Goal: Task Accomplishment & Management: Manage account settings

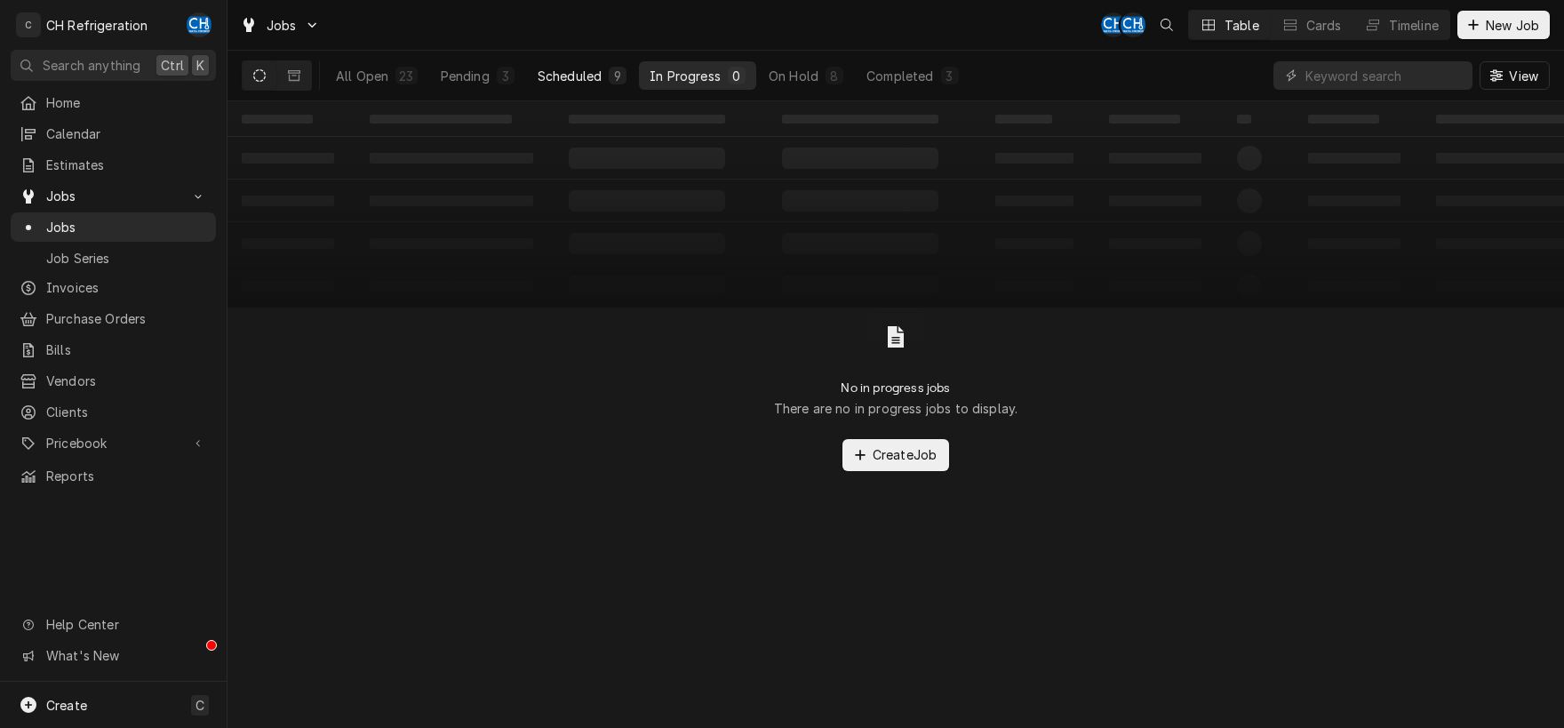
click at [585, 76] on div "Scheduled" at bounding box center [570, 76] width 64 height 19
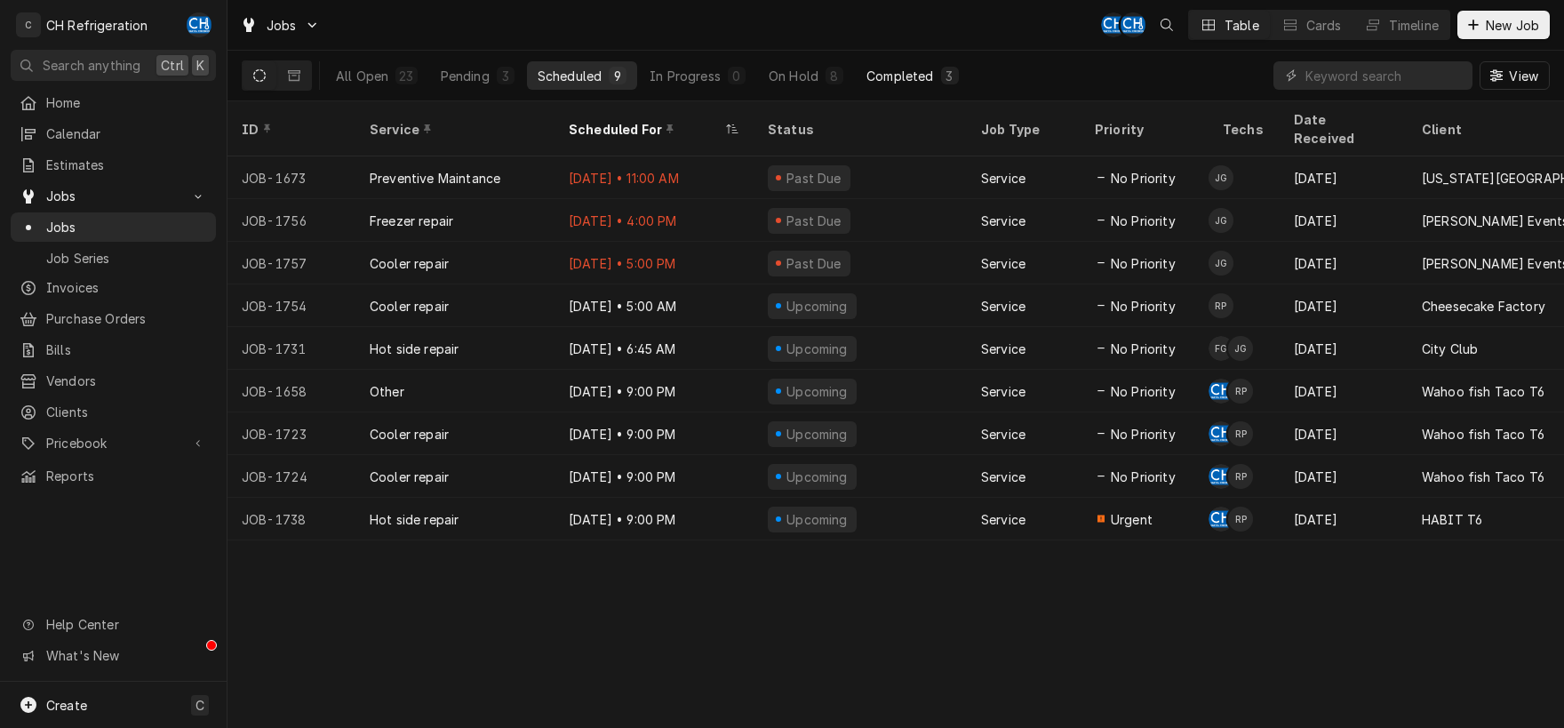
click at [906, 80] on div "Completed" at bounding box center [899, 76] width 67 height 19
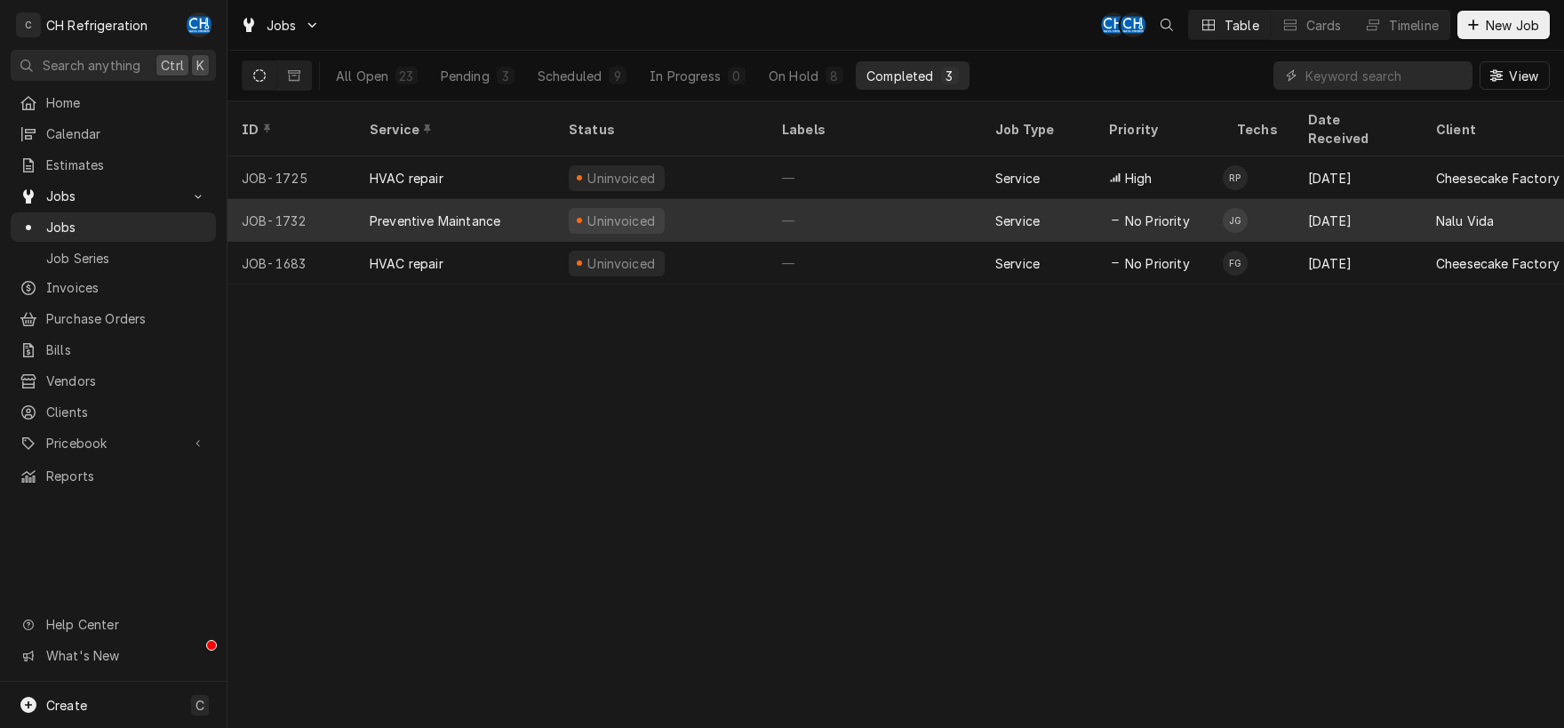
click at [864, 201] on div "—" at bounding box center [874, 220] width 213 height 43
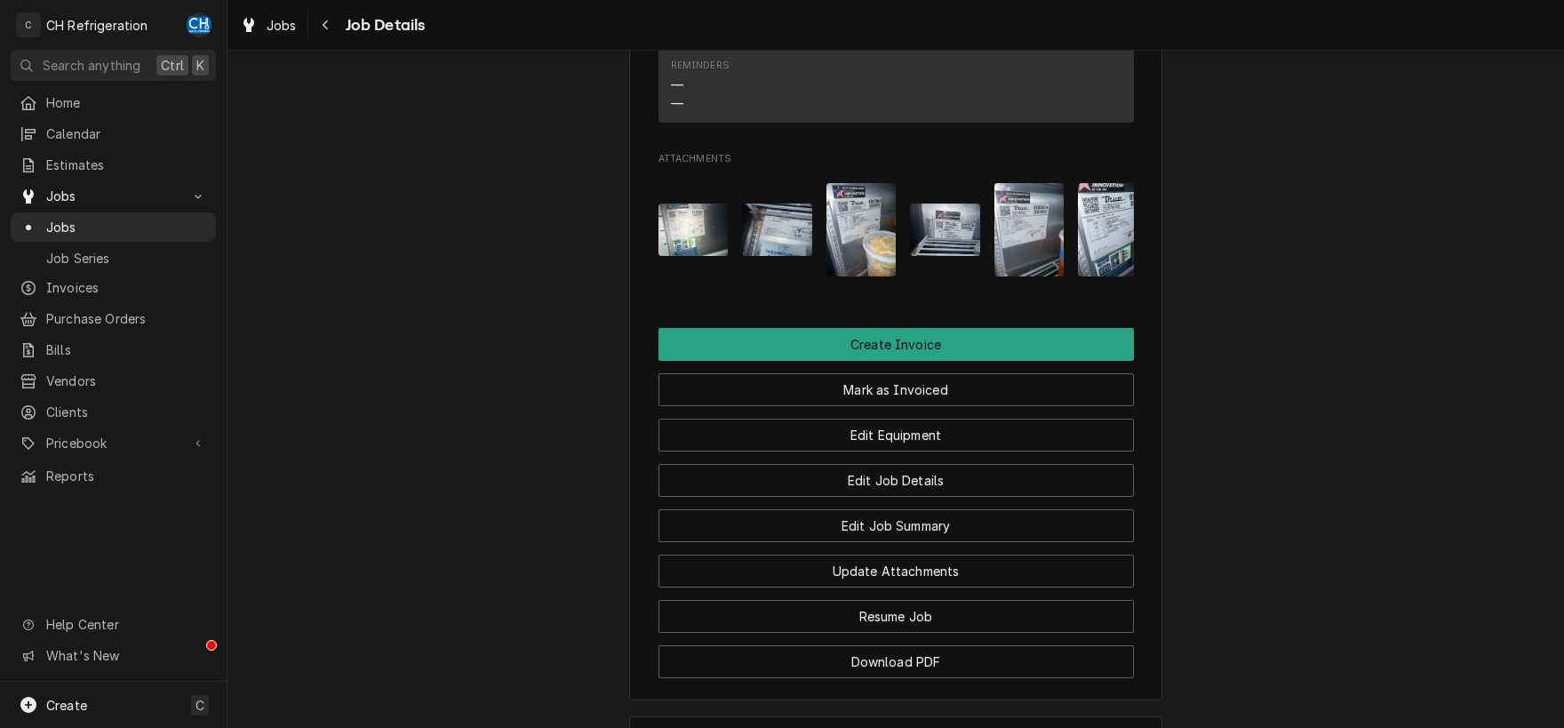
scroll to position [1600, 0]
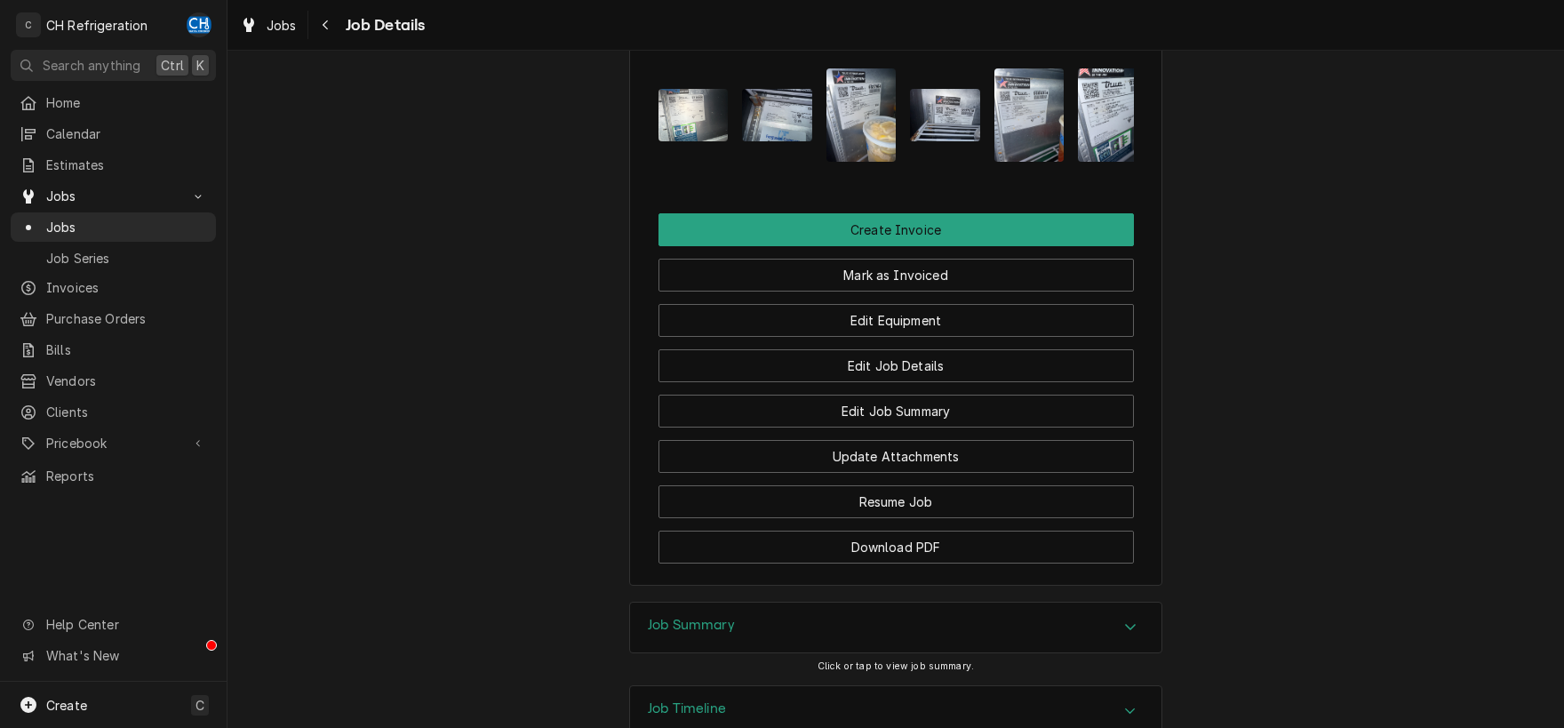
click at [1112, 602] on div "Job Summary" at bounding box center [895, 627] width 531 height 50
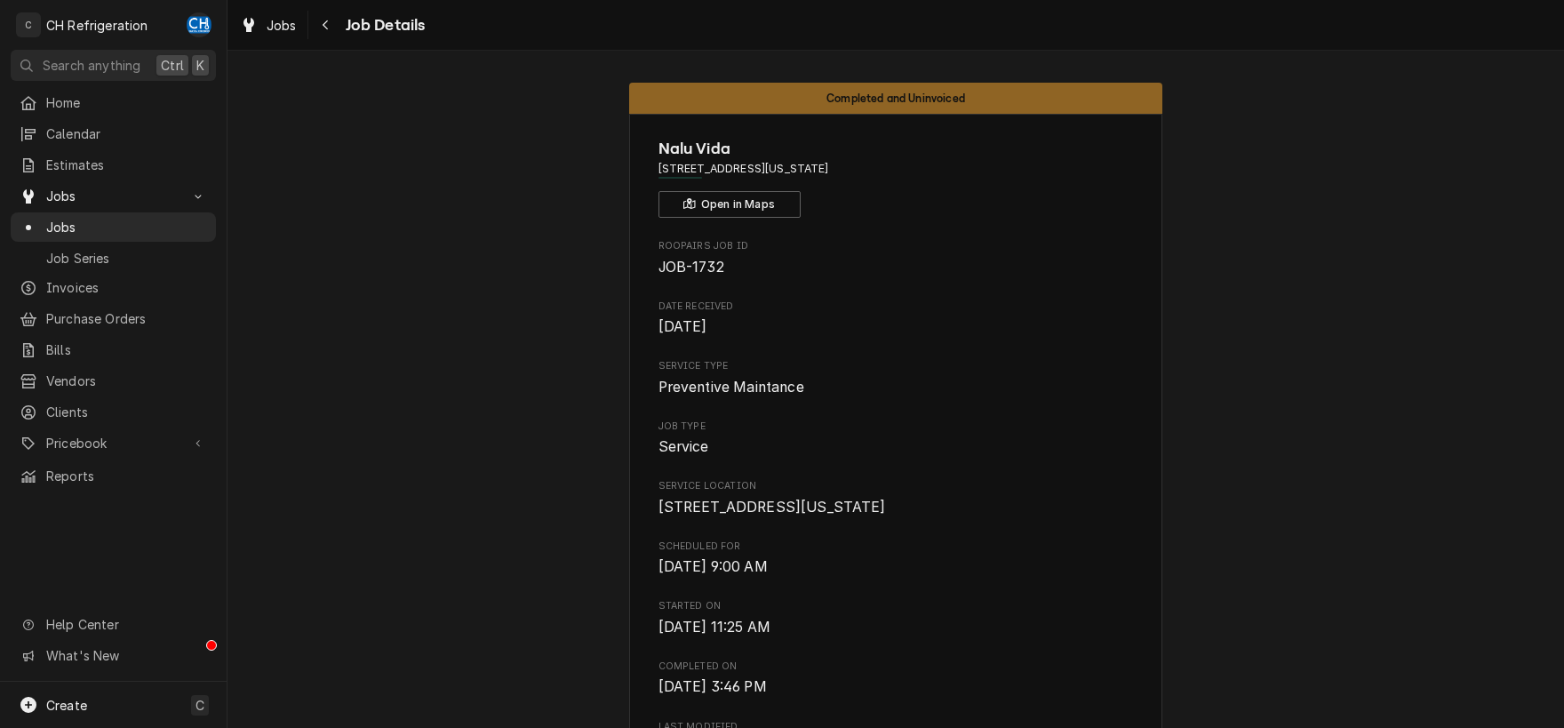
scroll to position [92, 0]
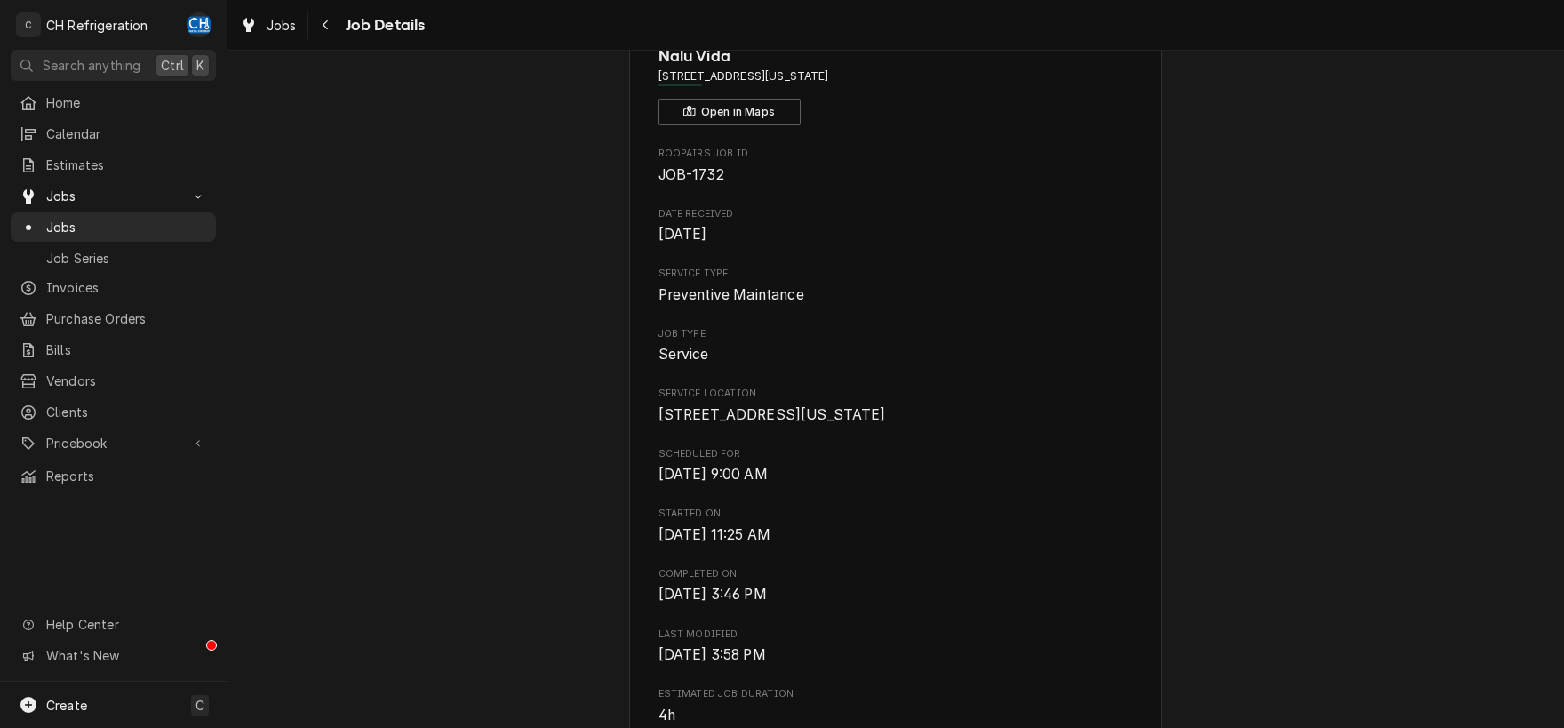
drag, startPoint x: 658, startPoint y: 414, endPoint x: 845, endPoint y: 433, distance: 187.5
click at [845, 426] on span "1 Washington Blvd Los Angeles, CA 90292" at bounding box center [895, 414] width 475 height 21
copy span "1 Washington Blvd Los Angeles, CA 90292"
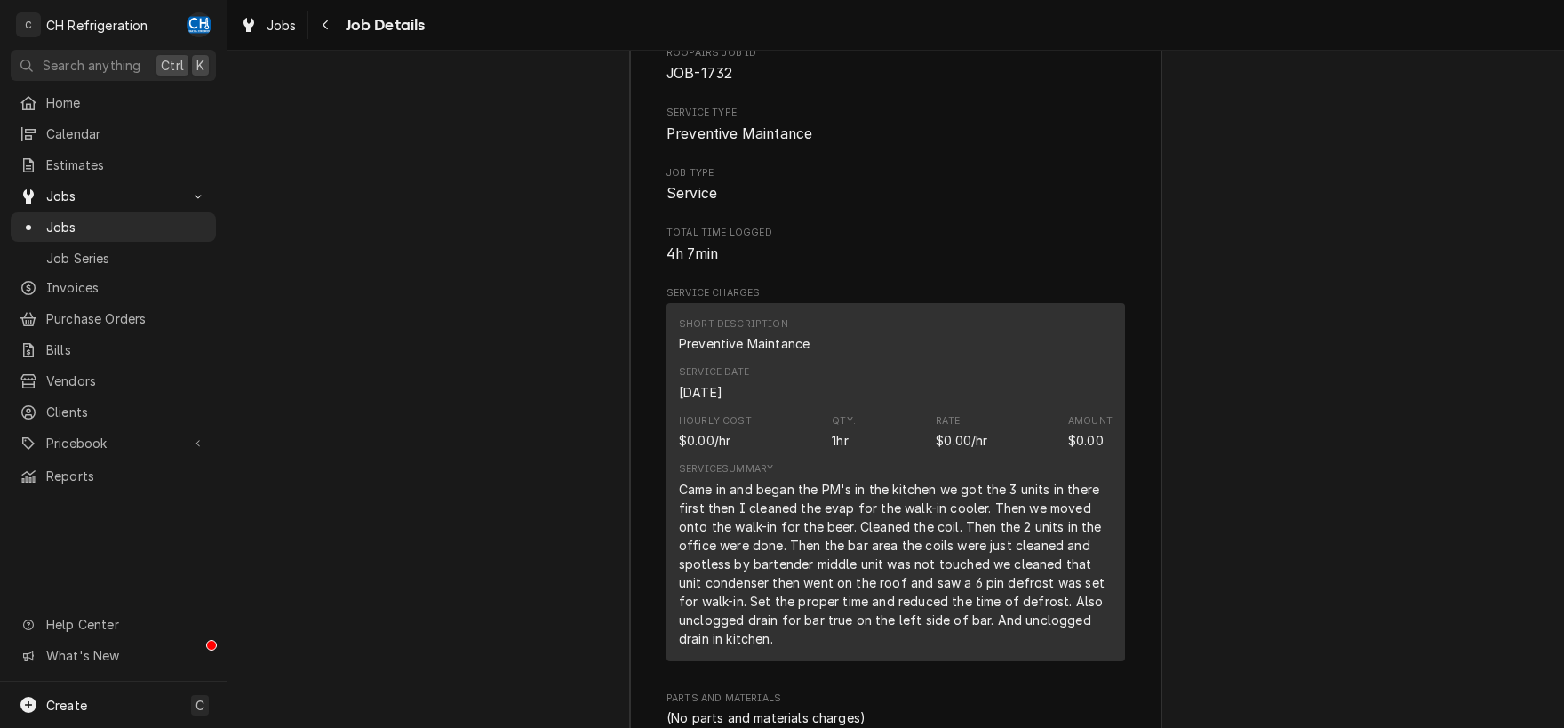
scroll to position [2228, 0]
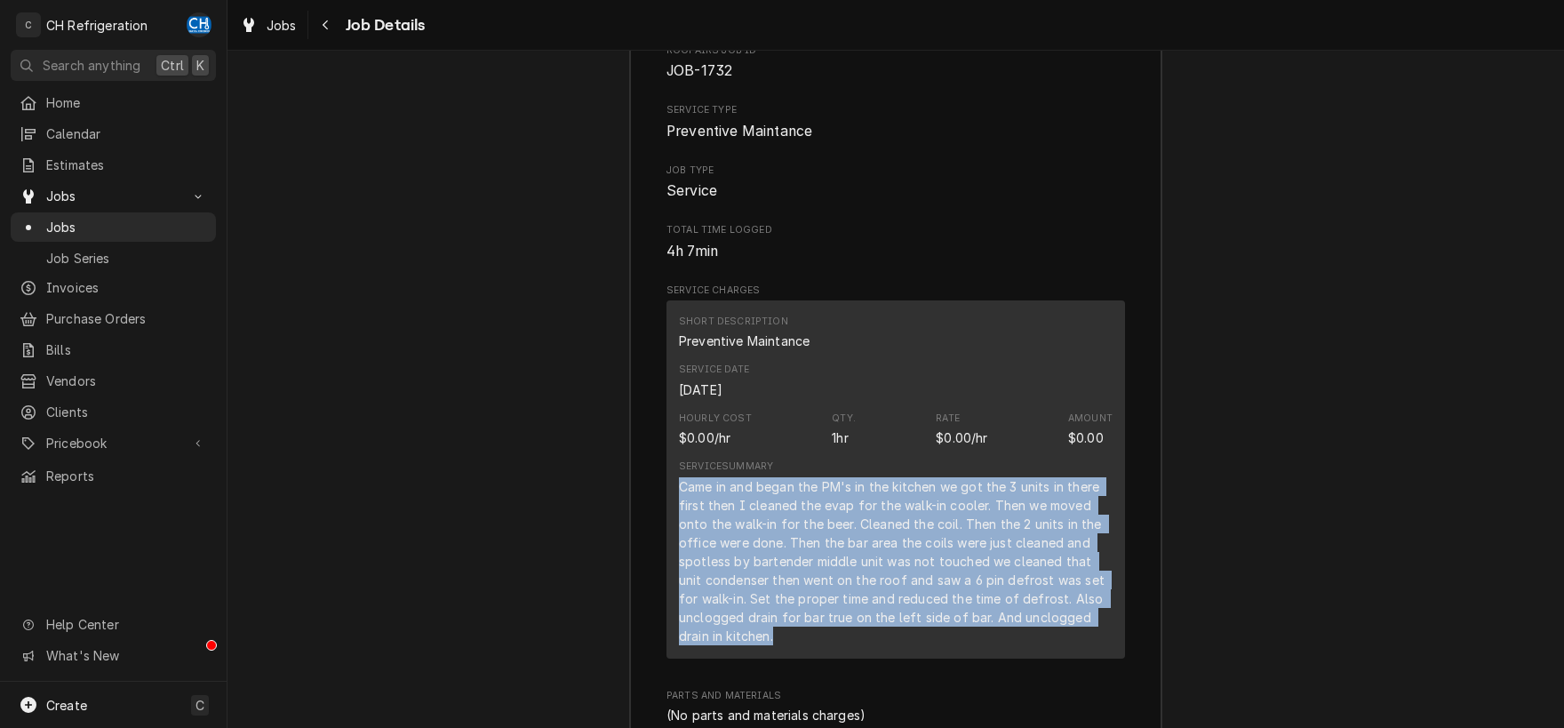
drag, startPoint x: 681, startPoint y: 362, endPoint x: 927, endPoint y: 507, distance: 286.0
click at [927, 507] on div "Came in and began the PM's in the kitchen we got the 3 units in there first the…" at bounding box center [896, 561] width 434 height 168
copy div "Came in and began the PM's in the kitchen we got the 3 units in there first the…"
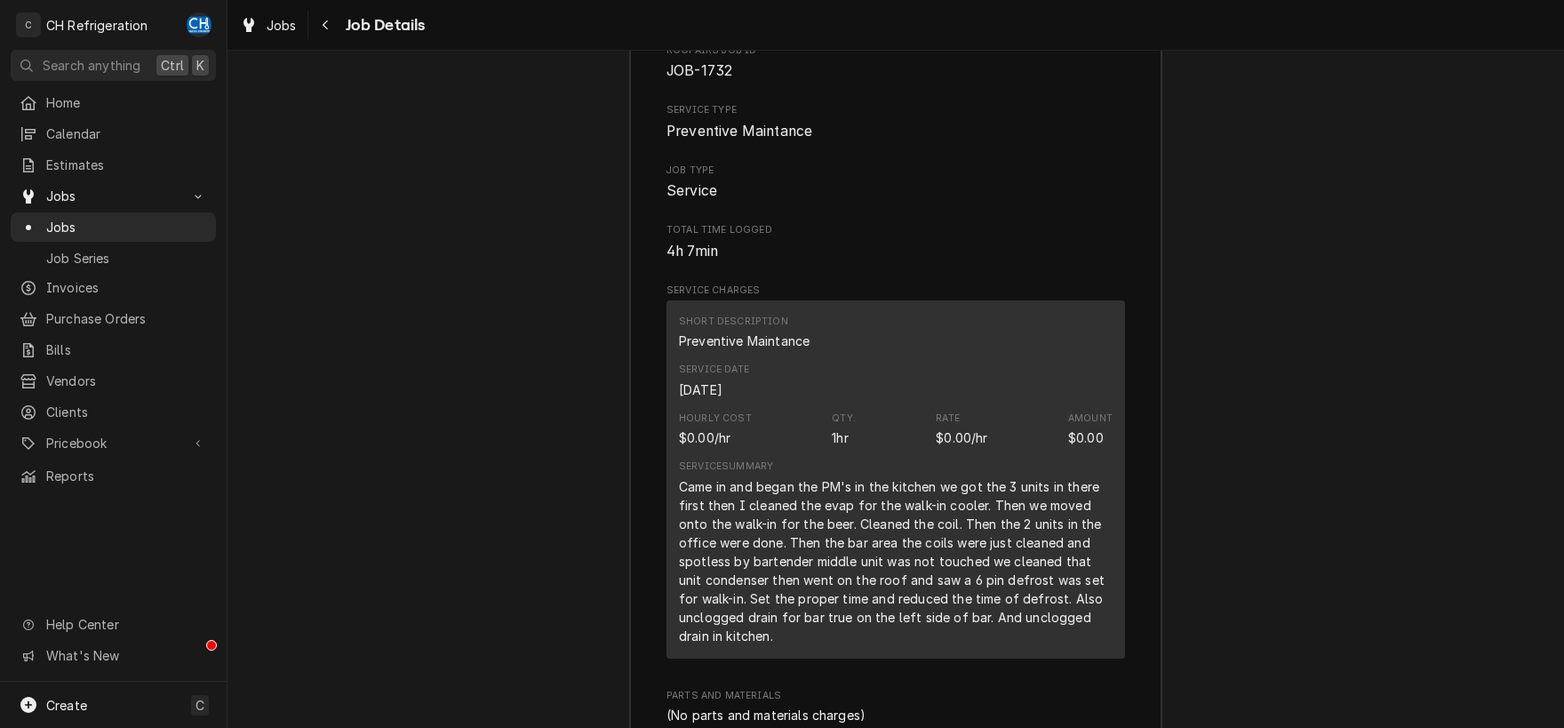
click at [1324, 354] on div "Job Summary Roopairs Job ID JOB-1732 Service Type Preventive Maintance Job Type…" at bounding box center [895, 525] width 1336 height 1104
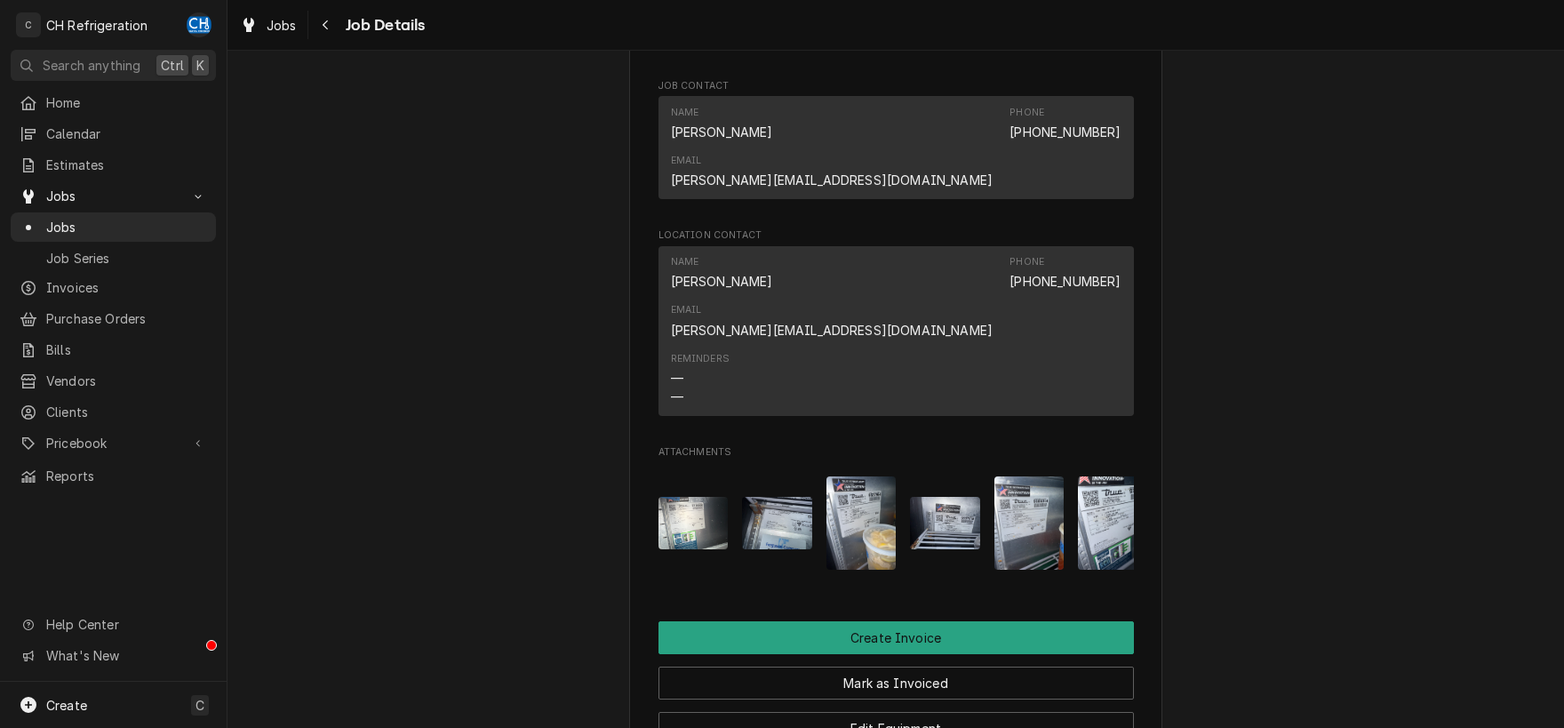
scroll to position [1392, 0]
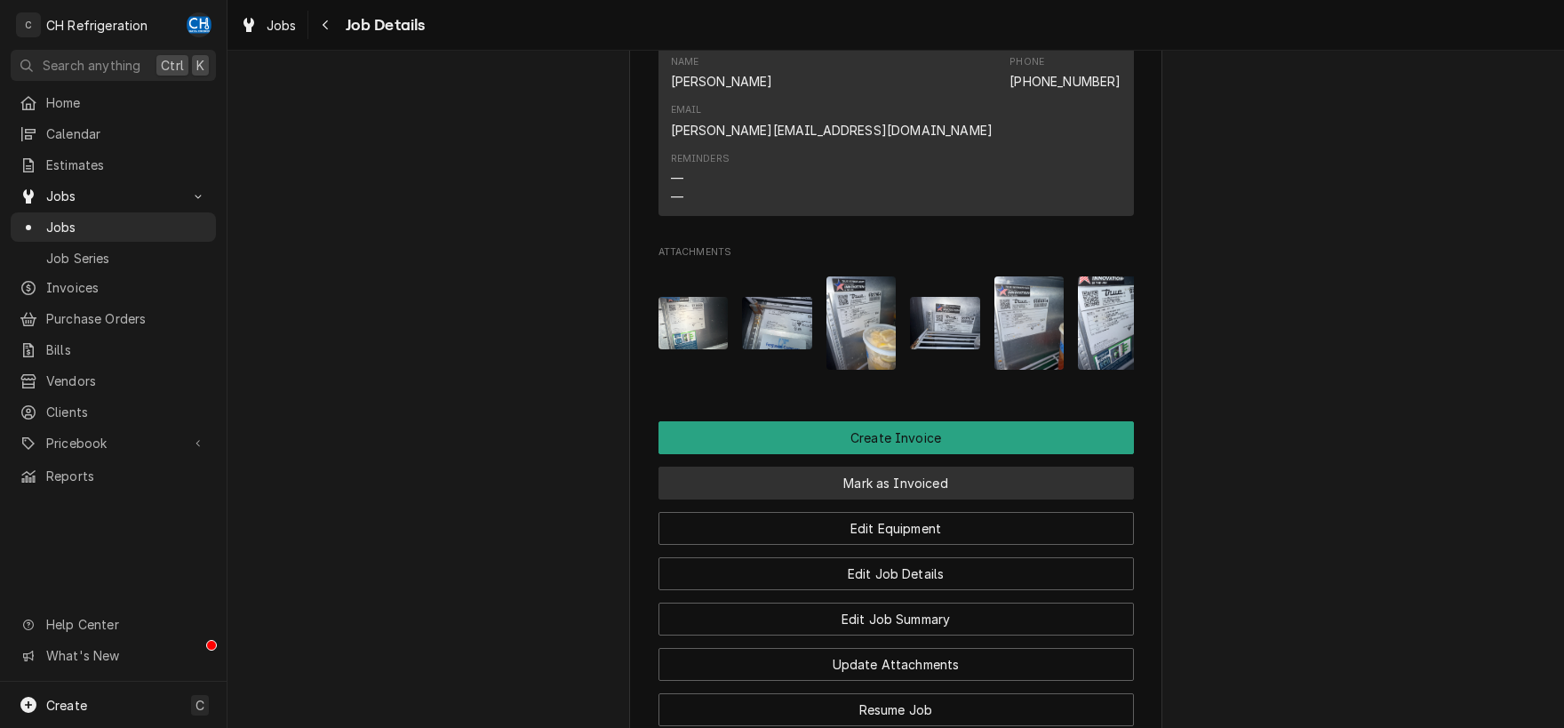
click at [922, 466] on button "Mark as Invoiced" at bounding box center [895, 482] width 475 height 33
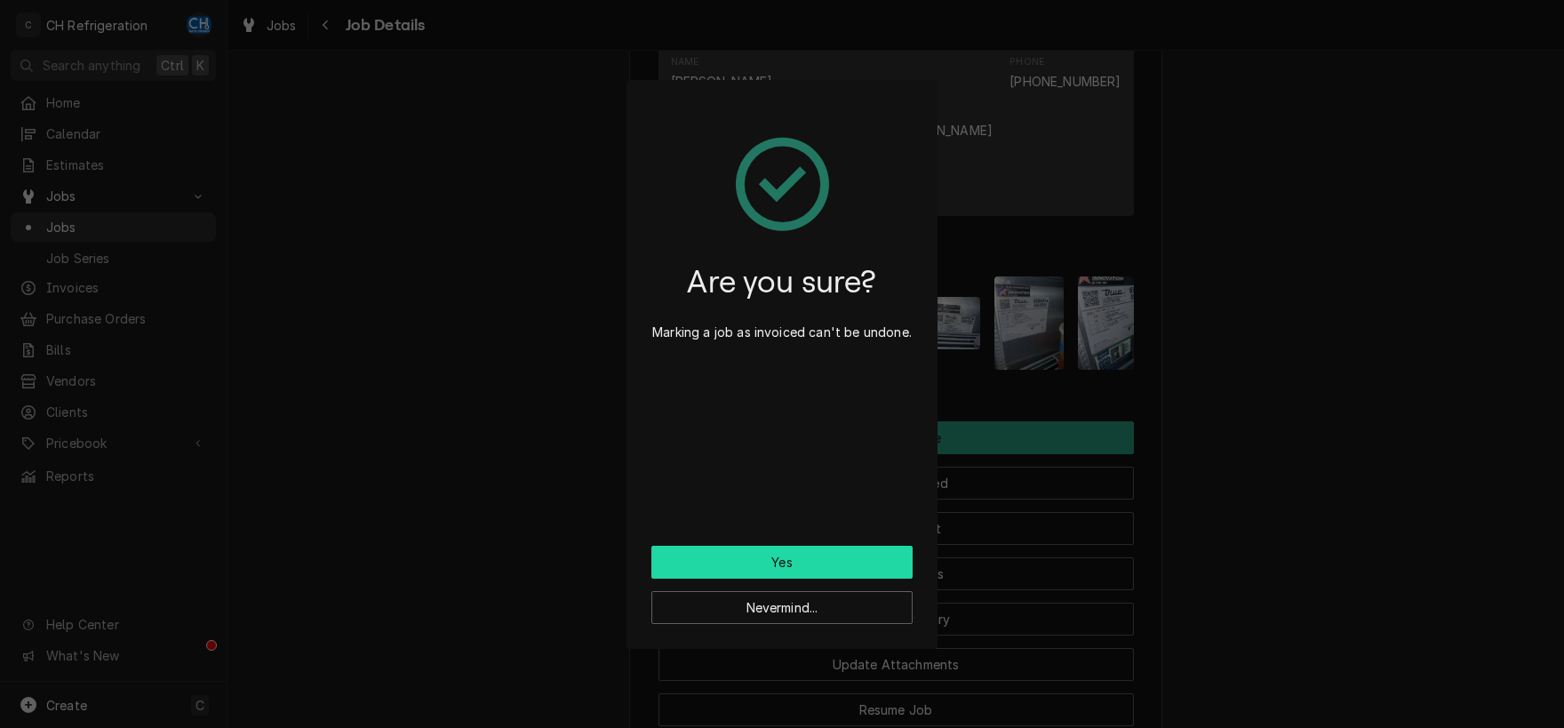
click at [790, 570] on button "Yes" at bounding box center [781, 562] width 261 height 33
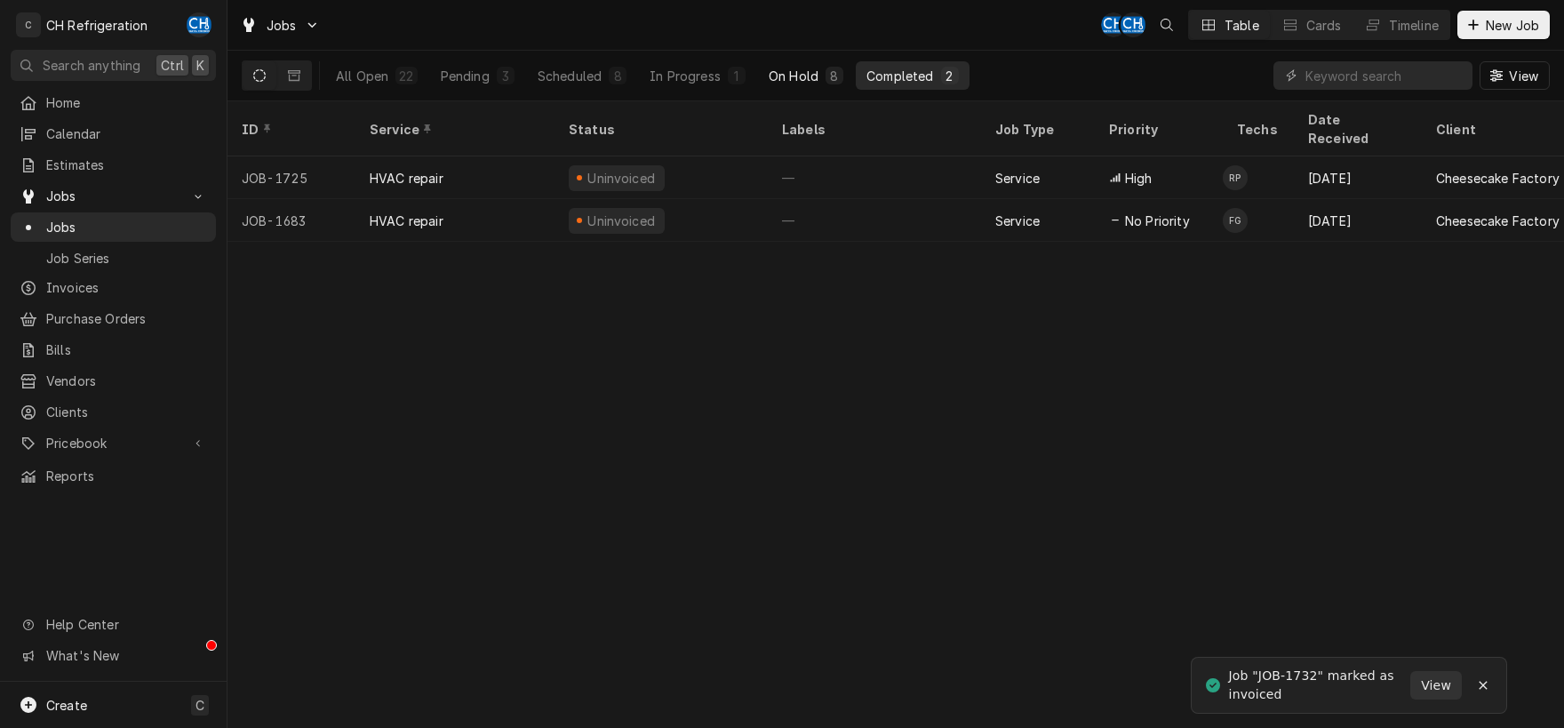
click at [766, 73] on button "On Hold 8" at bounding box center [806, 75] width 96 height 28
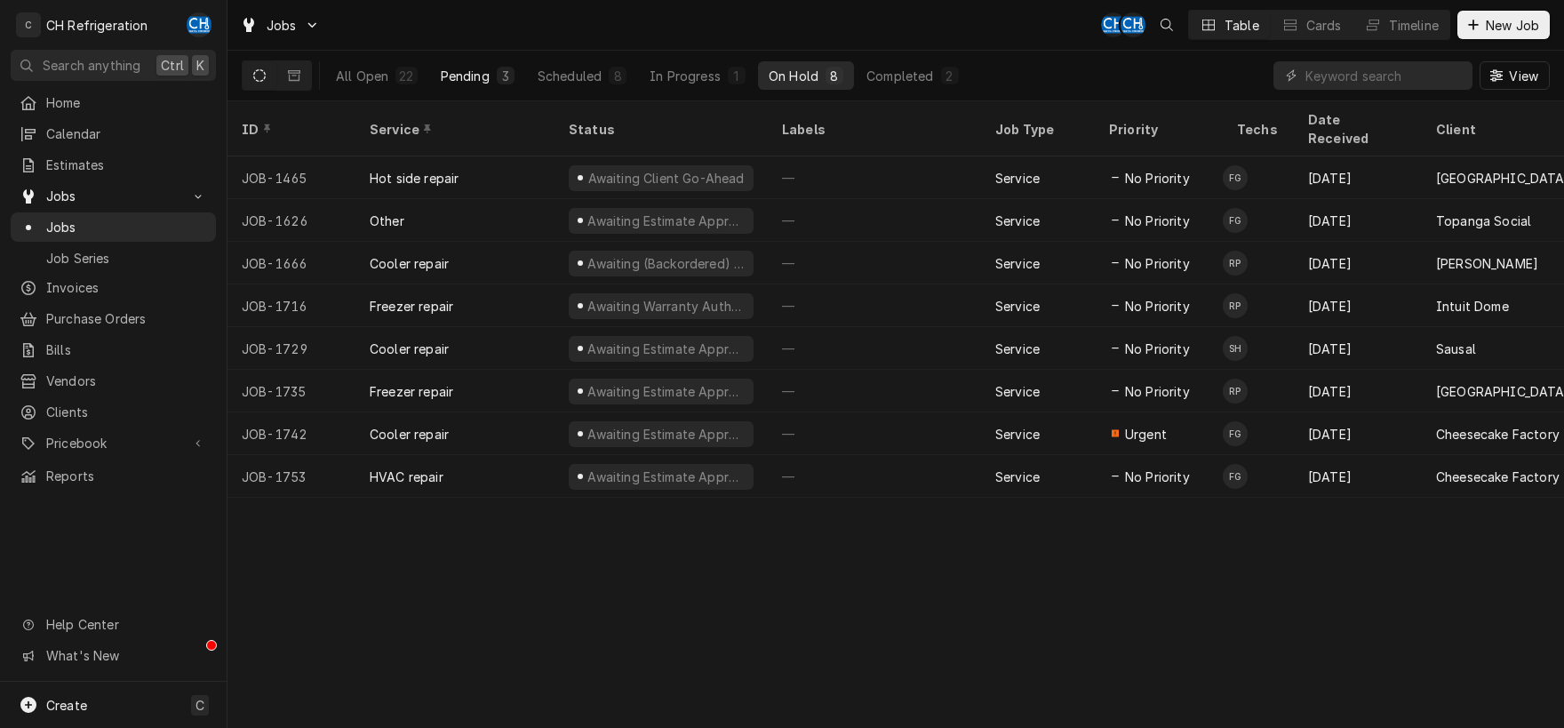
click at [481, 70] on div "Pending" at bounding box center [465, 76] width 49 height 19
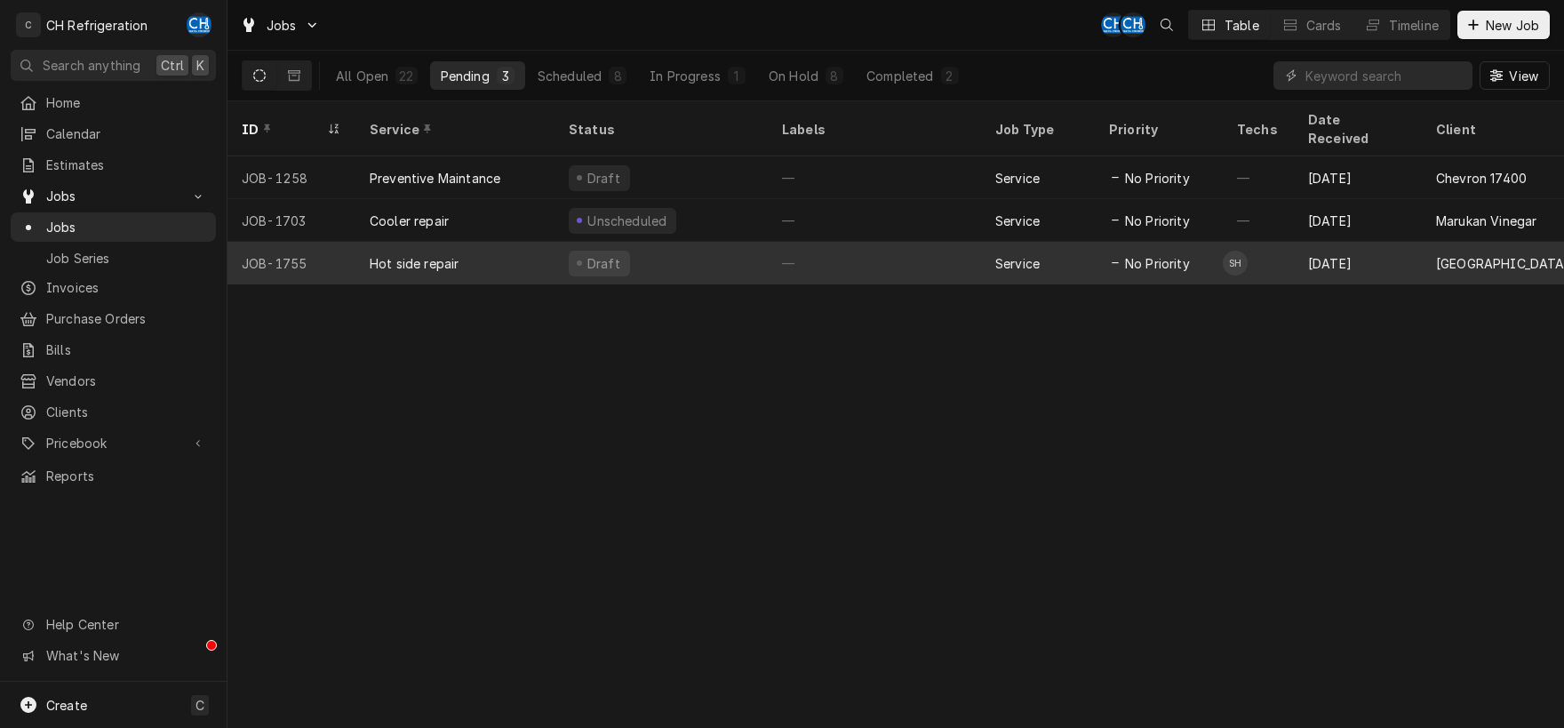
click at [888, 242] on div "—" at bounding box center [874, 263] width 213 height 43
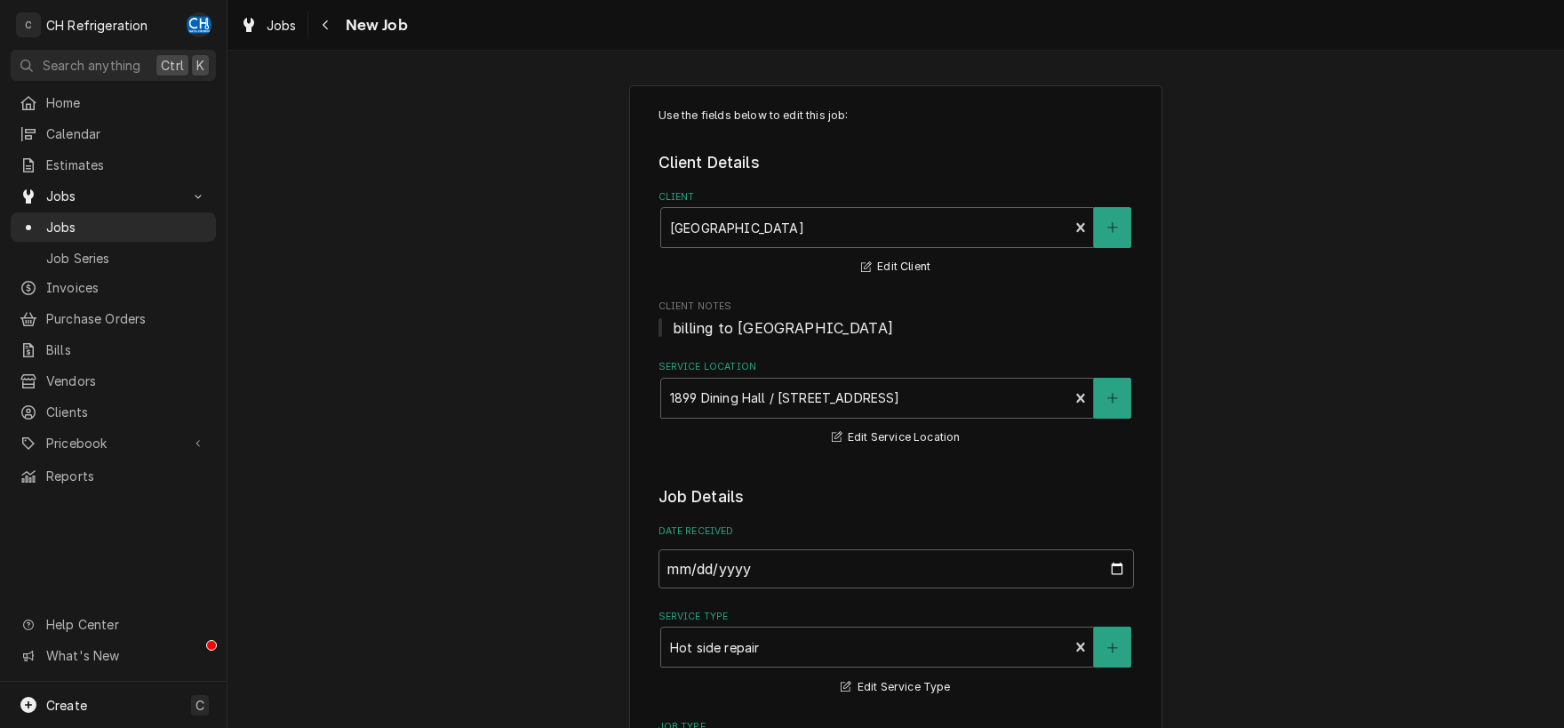
type textarea "x"
click at [331, 21] on div "Navigate back" at bounding box center [326, 25] width 18 height 18
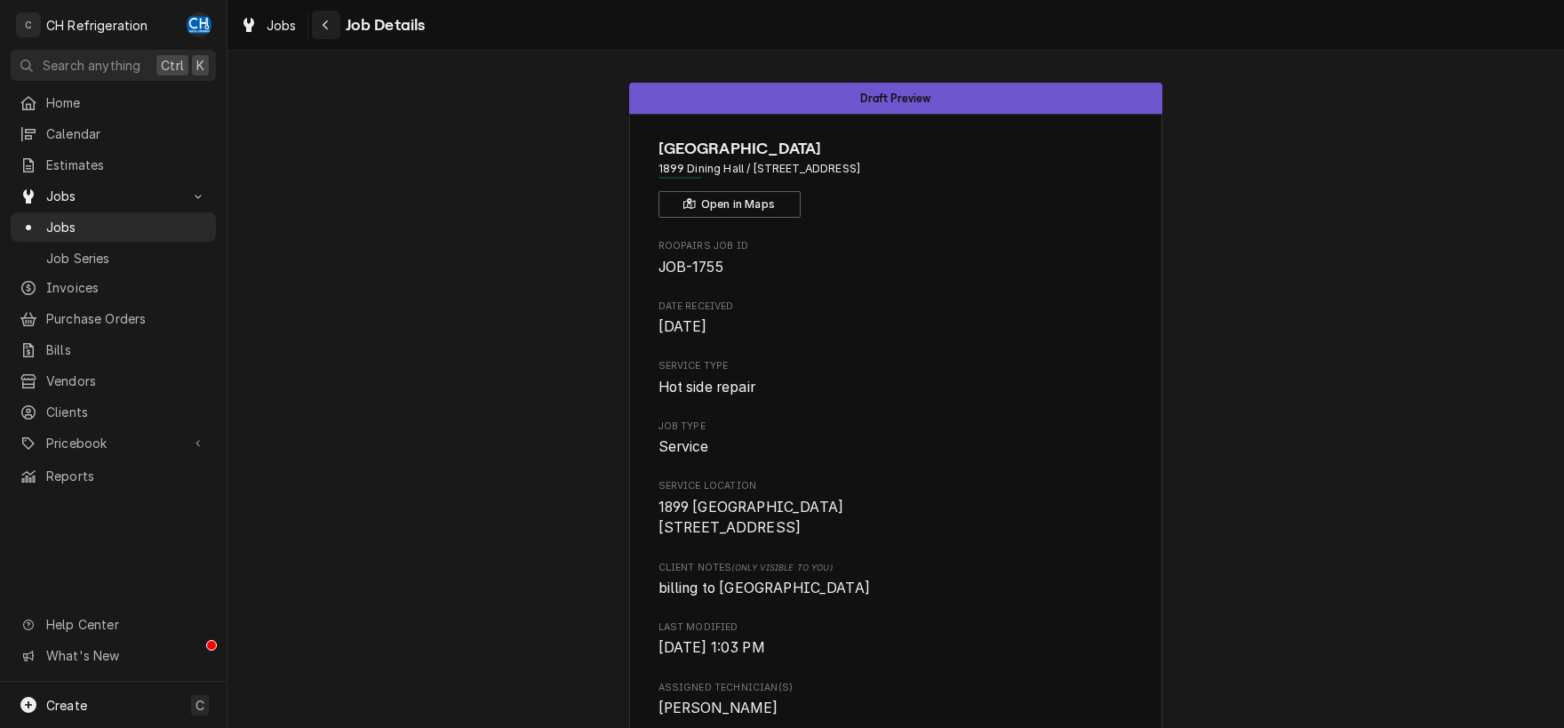
click at [333, 26] on div "Navigate back" at bounding box center [326, 25] width 18 height 18
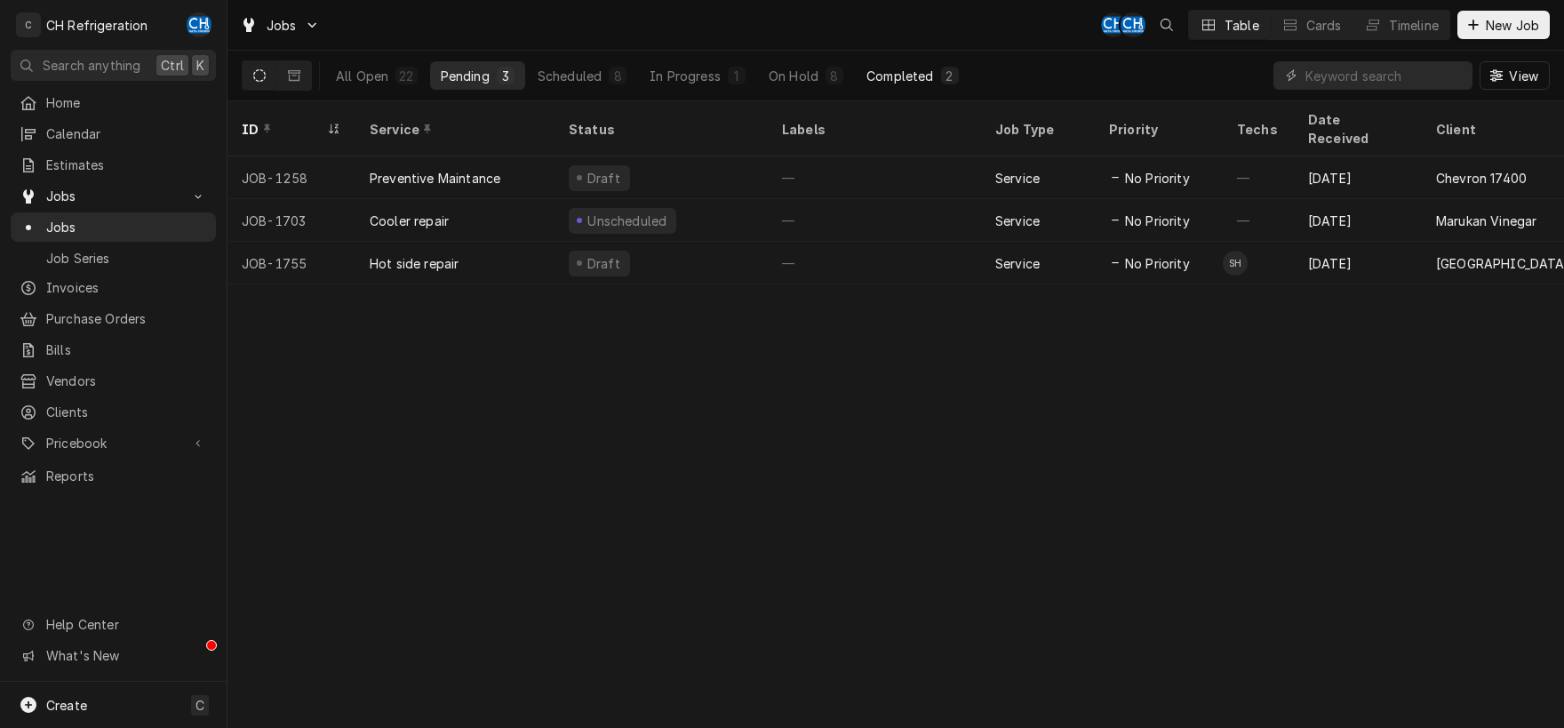
click at [918, 82] on div "Completed" at bounding box center [899, 76] width 67 height 19
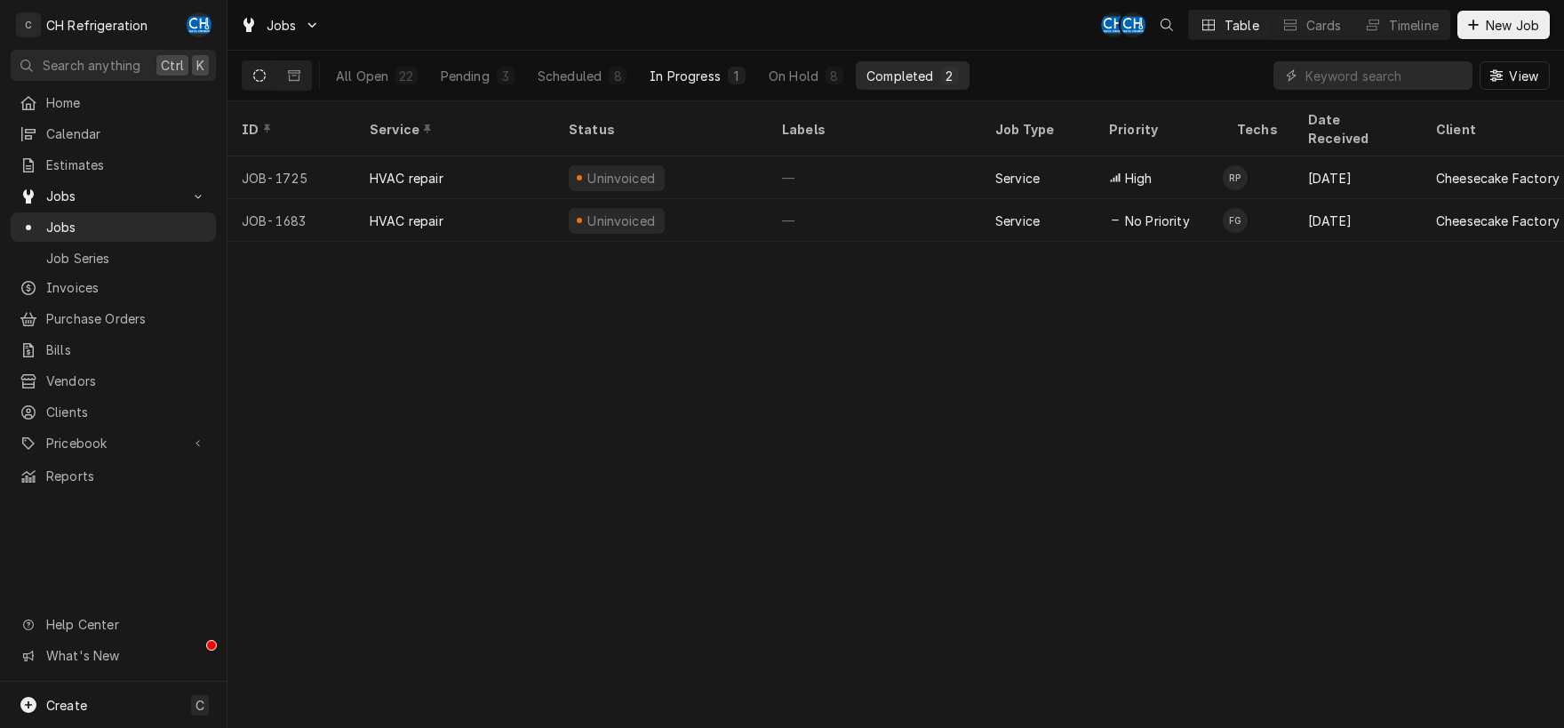
click at [658, 74] on div "In Progress" at bounding box center [684, 76] width 71 height 19
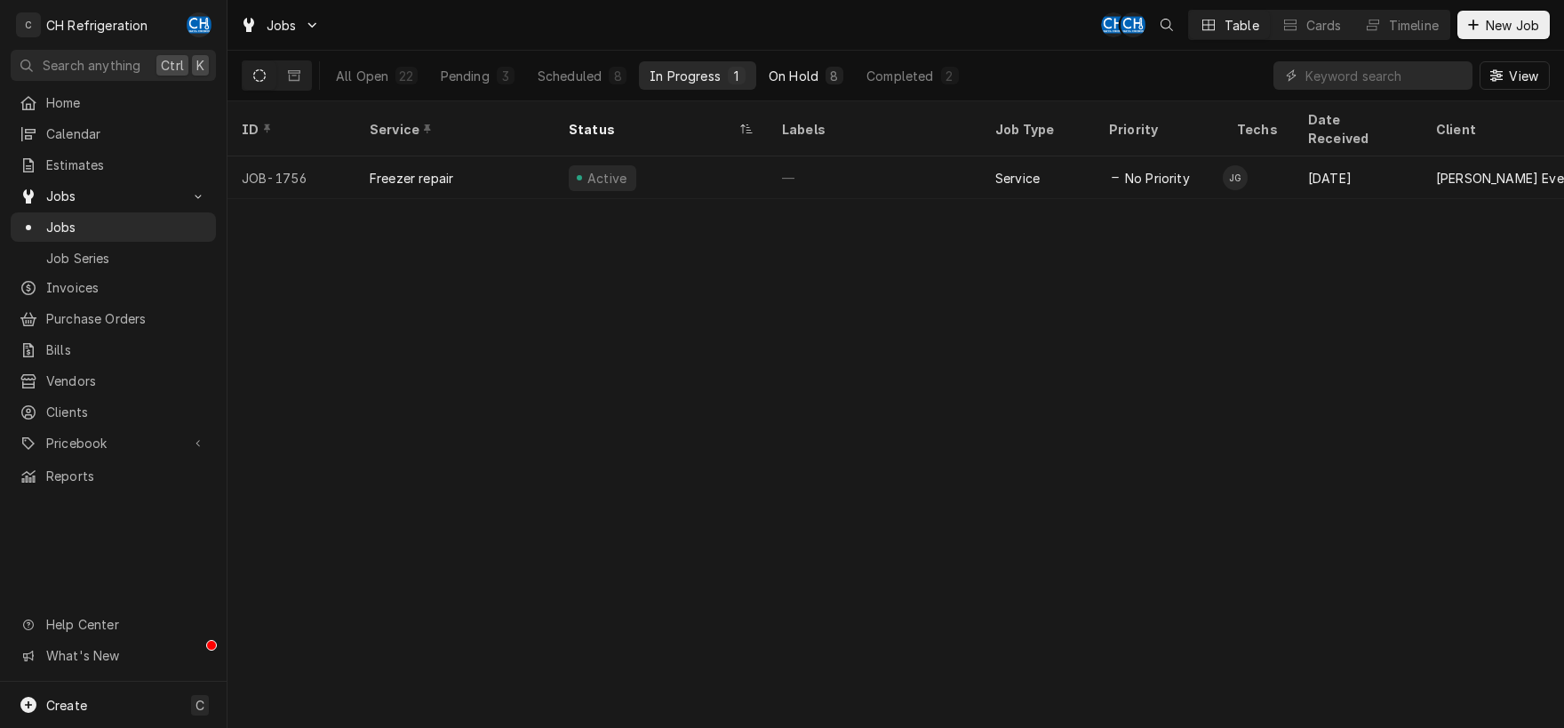
click at [785, 76] on div "On Hold" at bounding box center [794, 76] width 50 height 19
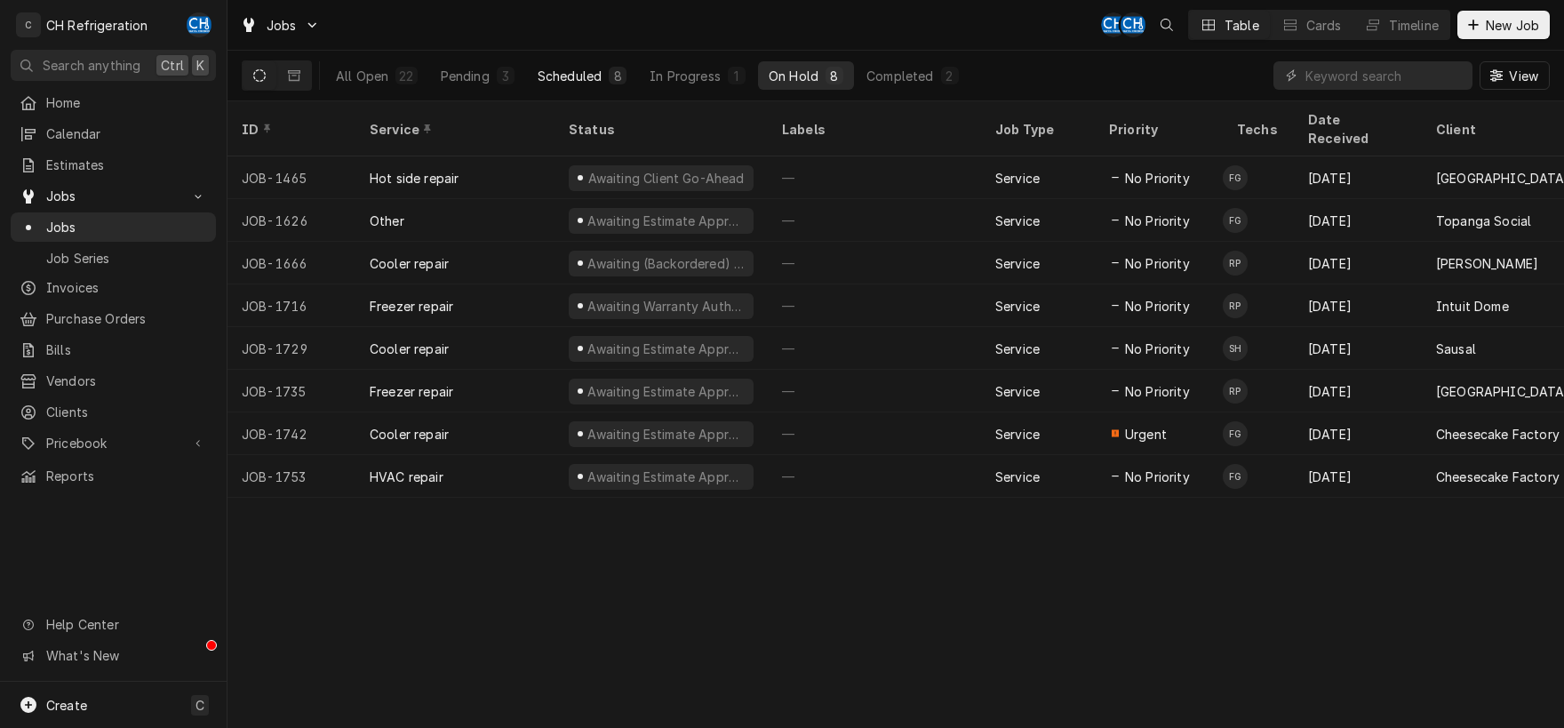
click at [565, 74] on div "Scheduled" at bounding box center [570, 76] width 64 height 19
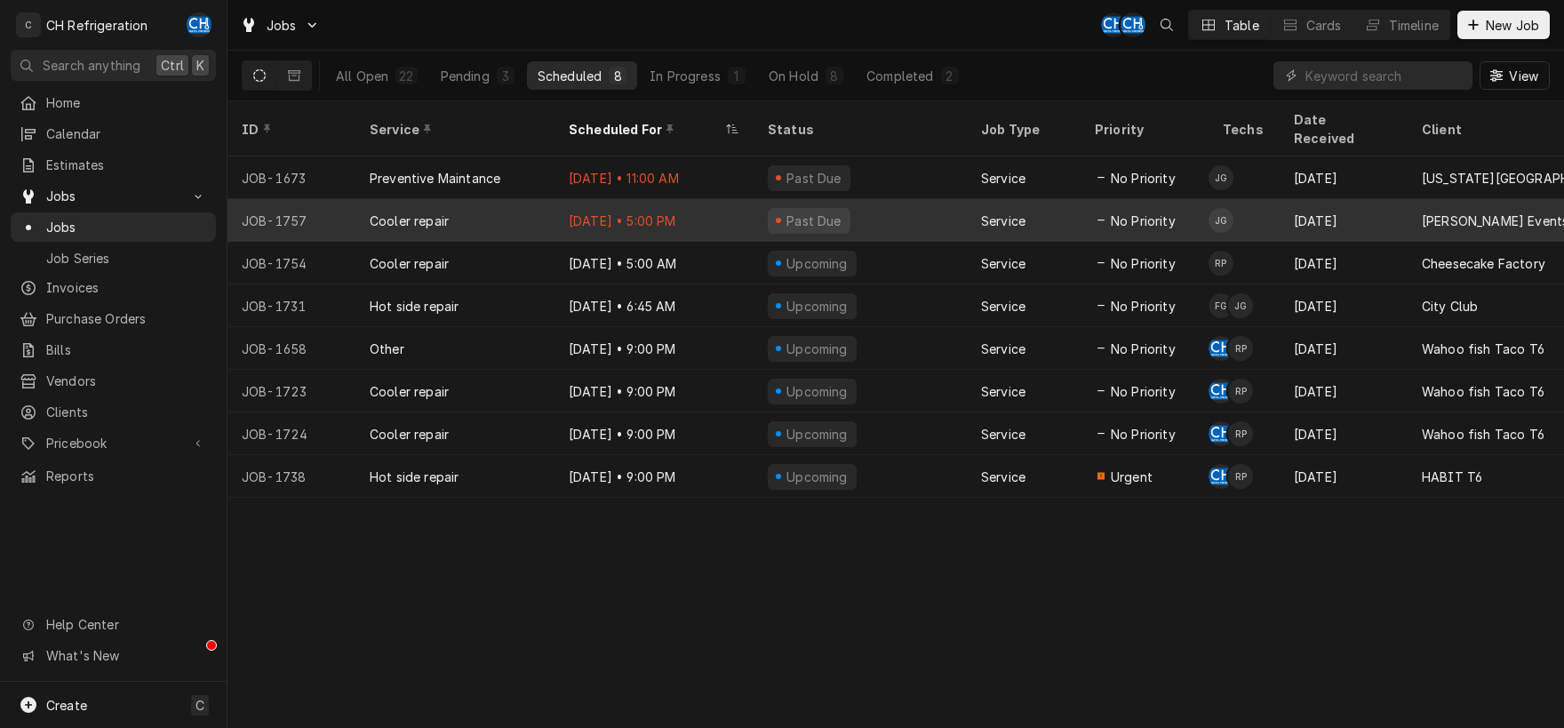
click at [850, 201] on div "Past Due" at bounding box center [859, 220] width 213 height 43
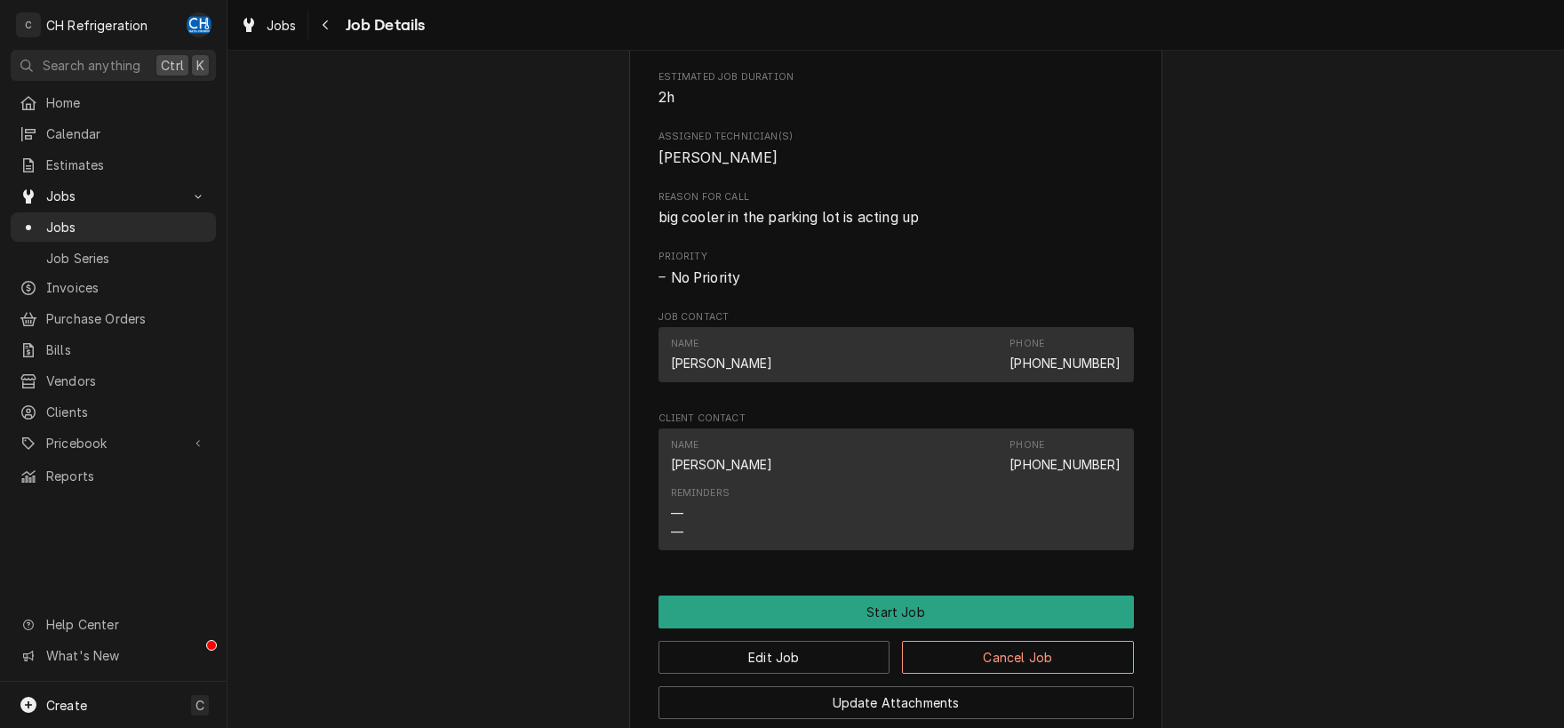
scroll to position [957, 0]
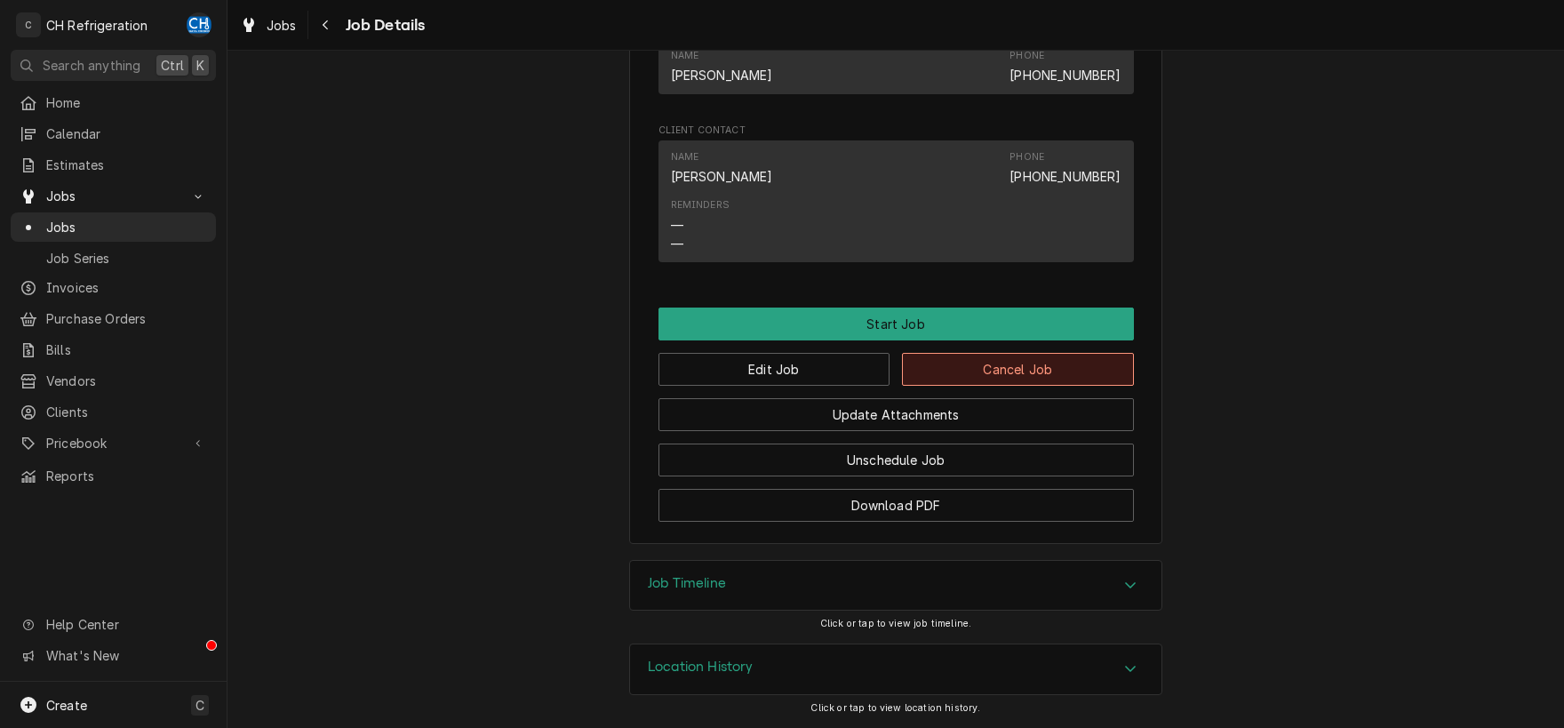
click at [959, 373] on button "Cancel Job" at bounding box center [1018, 369] width 232 height 33
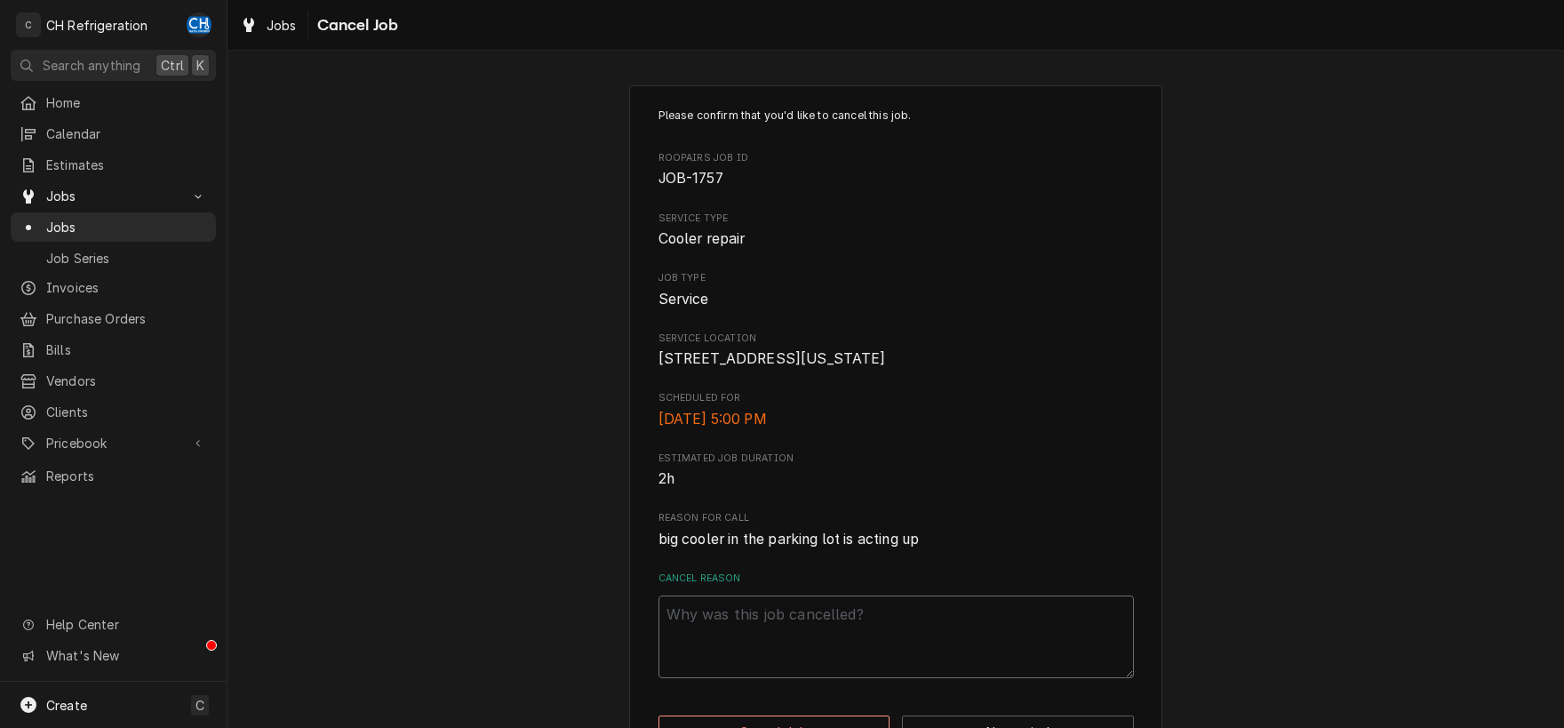
click at [854, 673] on textarea "Cancel Reason" at bounding box center [895, 636] width 475 height 83
type textarea "x"
type textarea "c"
type textarea "x"
type textarea "cu"
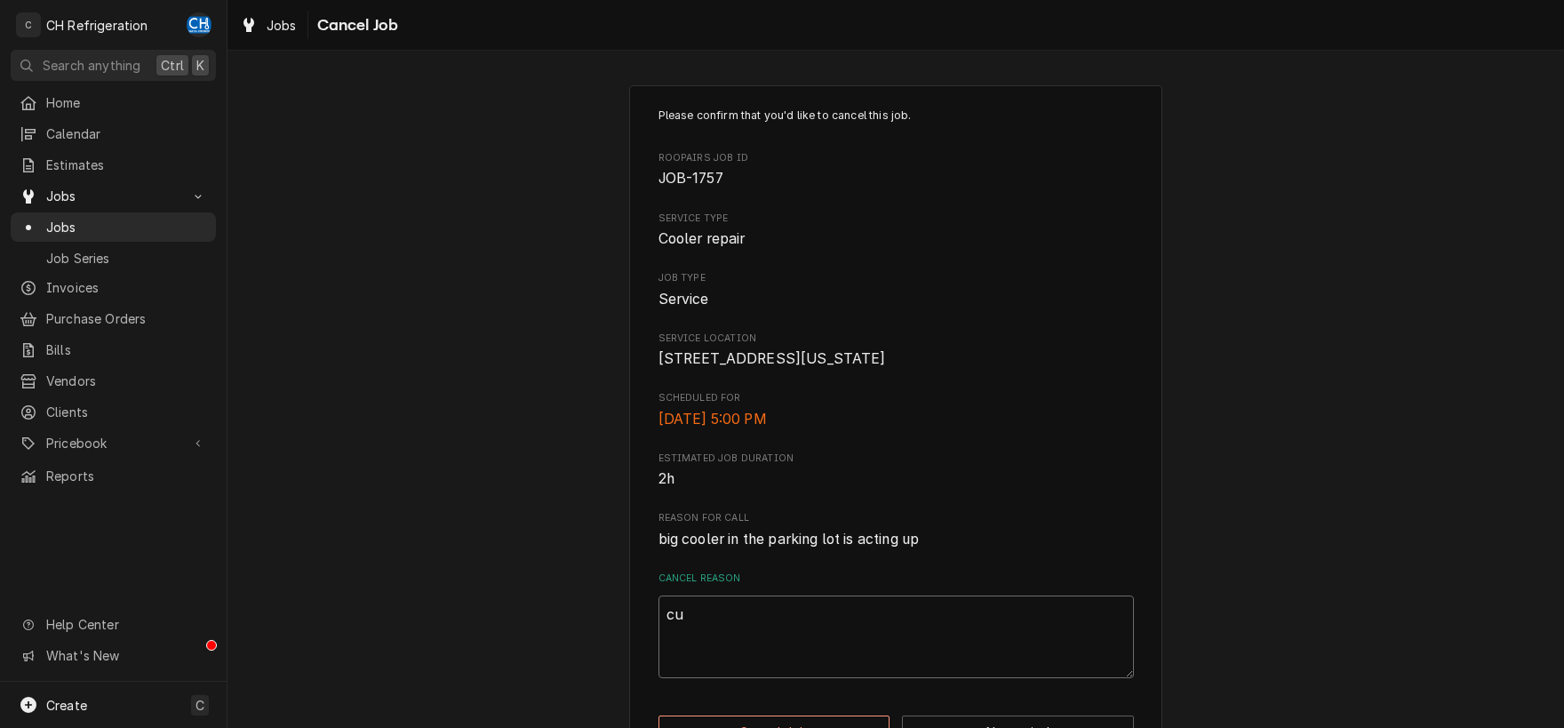
type textarea "x"
type textarea "cus"
type textarea "x"
type textarea "cust"
type textarea "x"
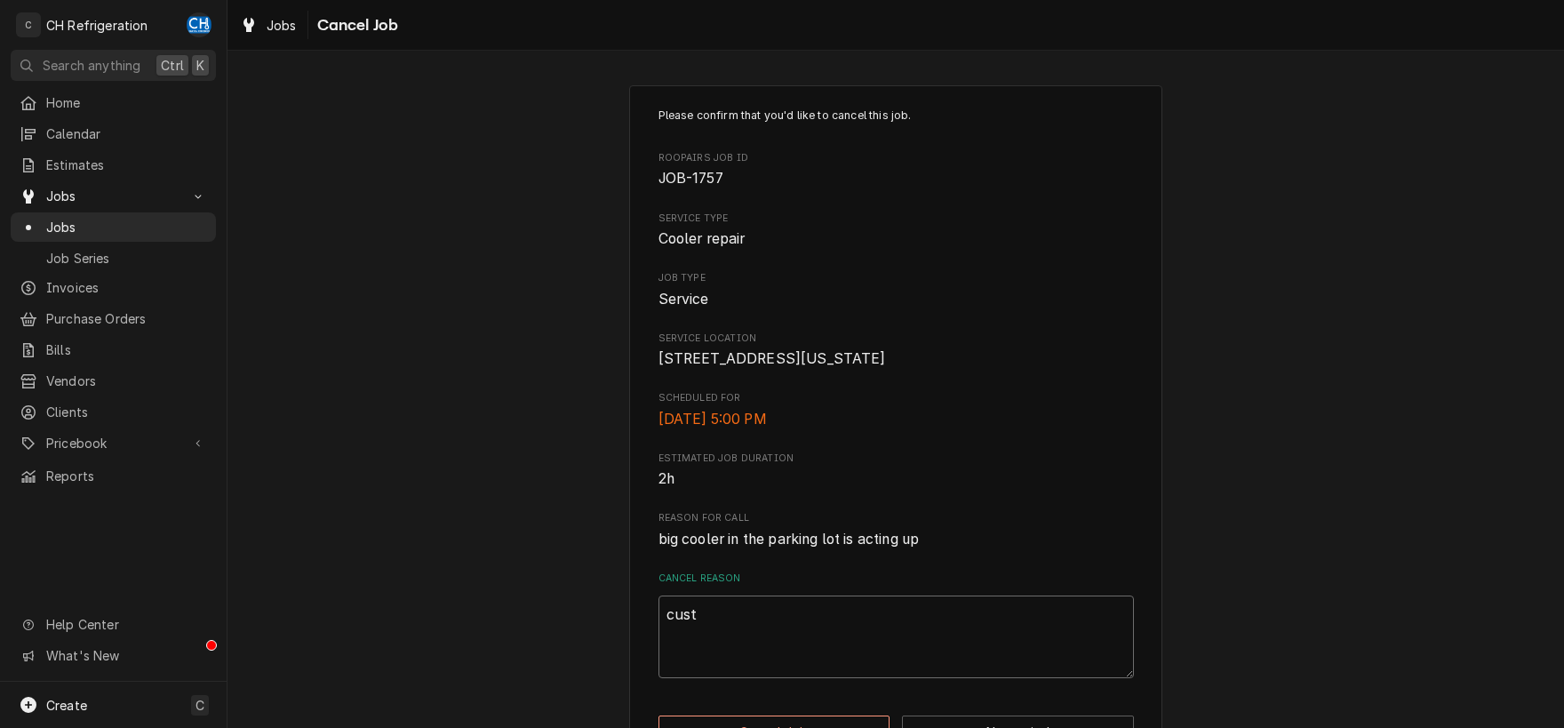
type textarea "custo"
type textarea "x"
type textarea "custom"
type textarea "x"
type textarea "custome"
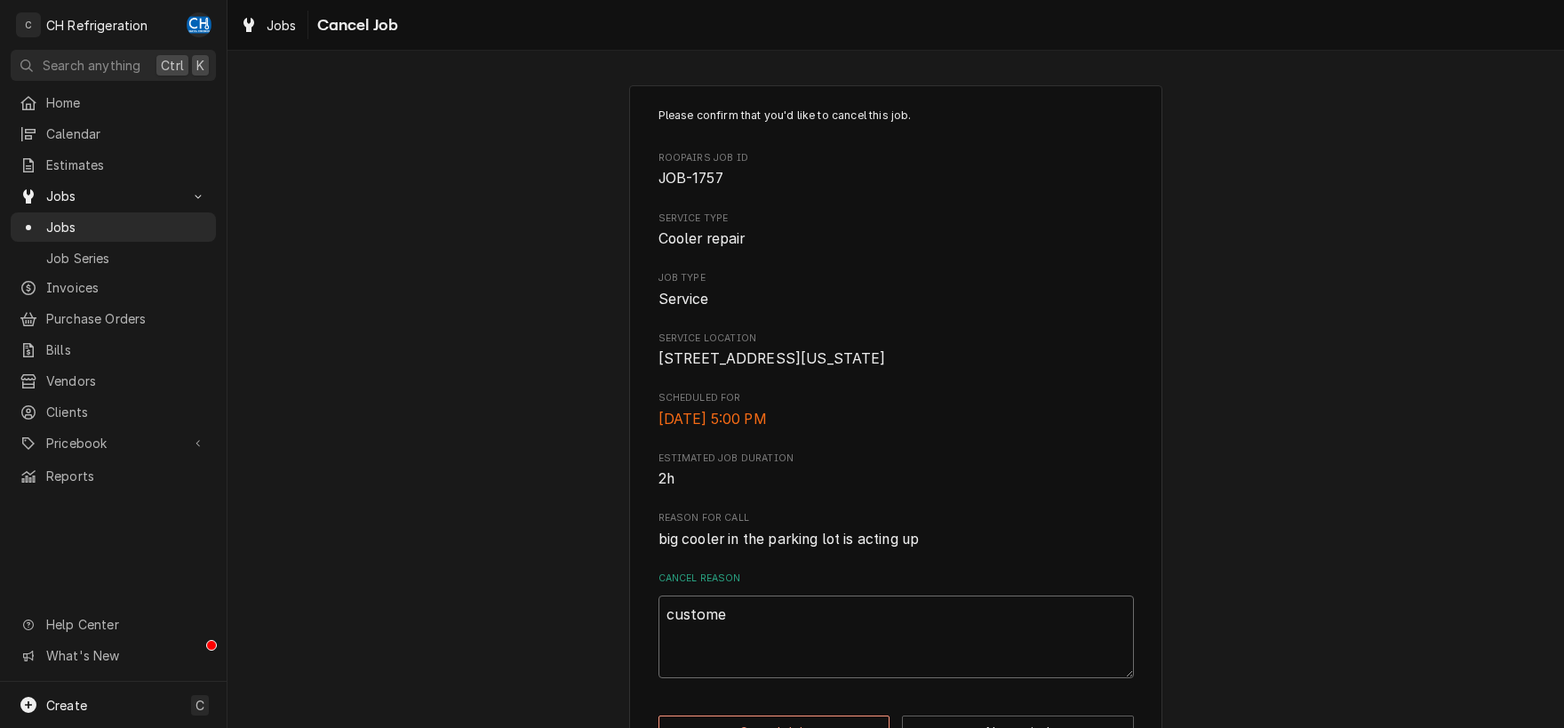
type textarea "x"
type textarea "customer"
type textarea "x"
type textarea "customer"
type textarea "x"
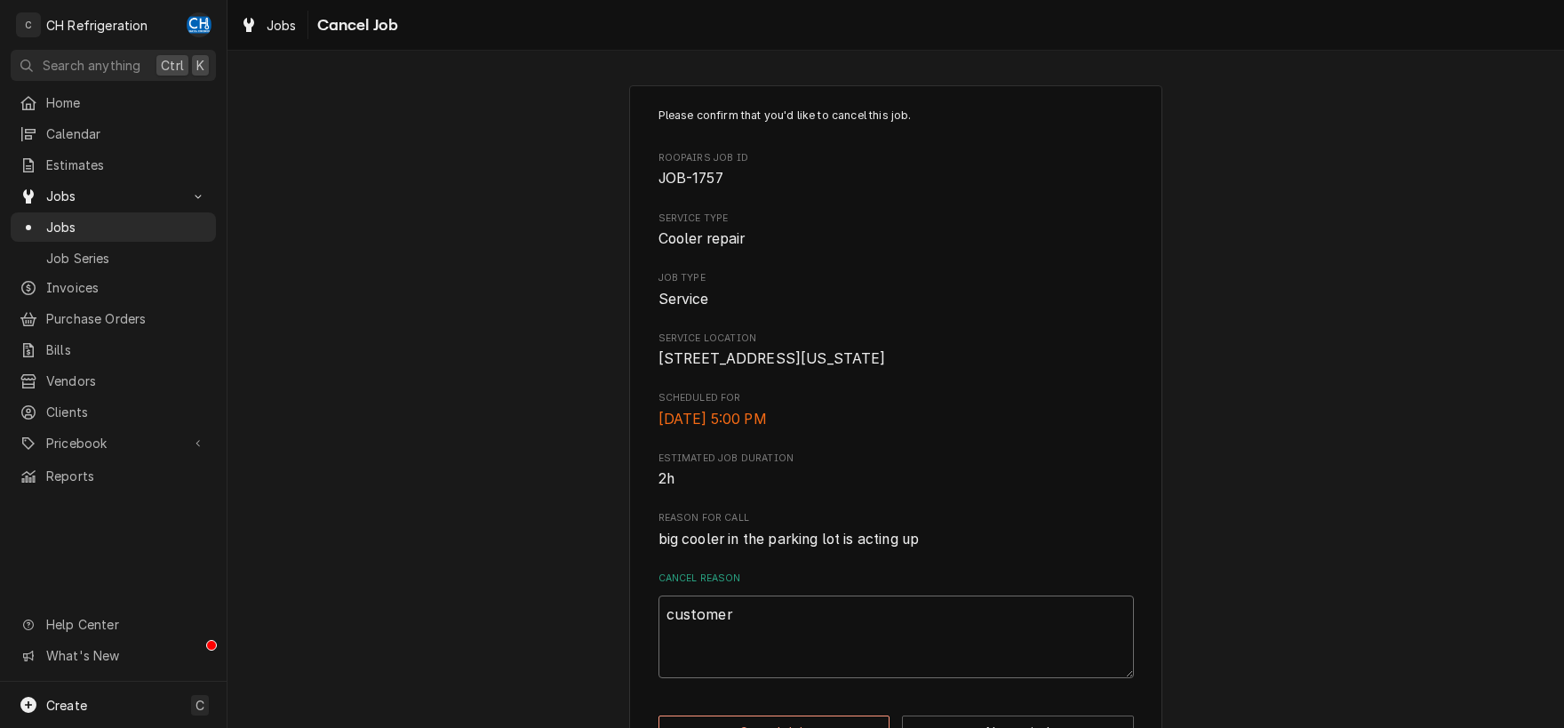
type textarea "customer s"
type textarea "x"
type textarea "customer sa"
type textarea "x"
type textarea "customer sai"
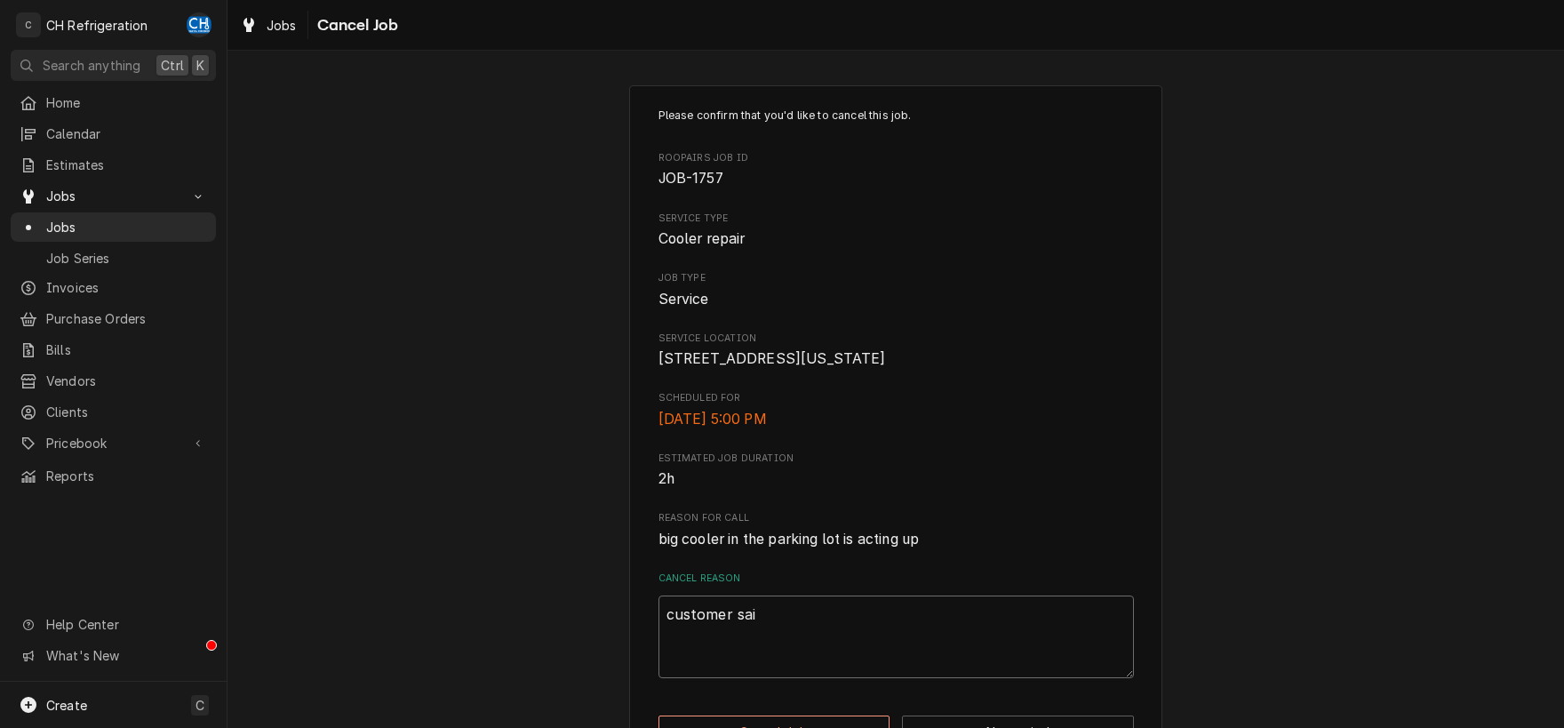
type textarea "x"
type textarea "customer said"
type textarea "x"
type textarea "customer said"
type textarea "x"
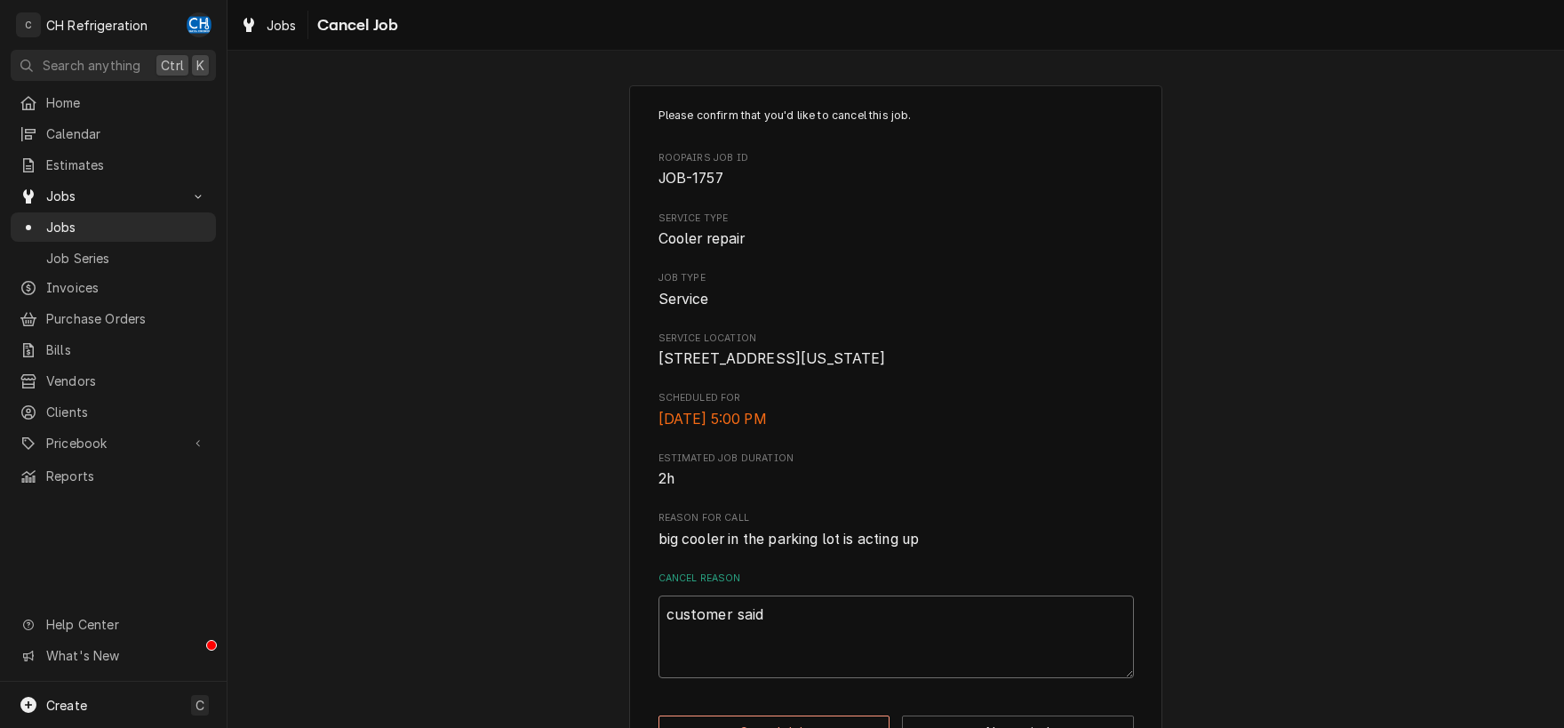
type textarea "customer said c"
type textarea "x"
type textarea "customer said co"
type textarea "x"
type textarea "customer said coo"
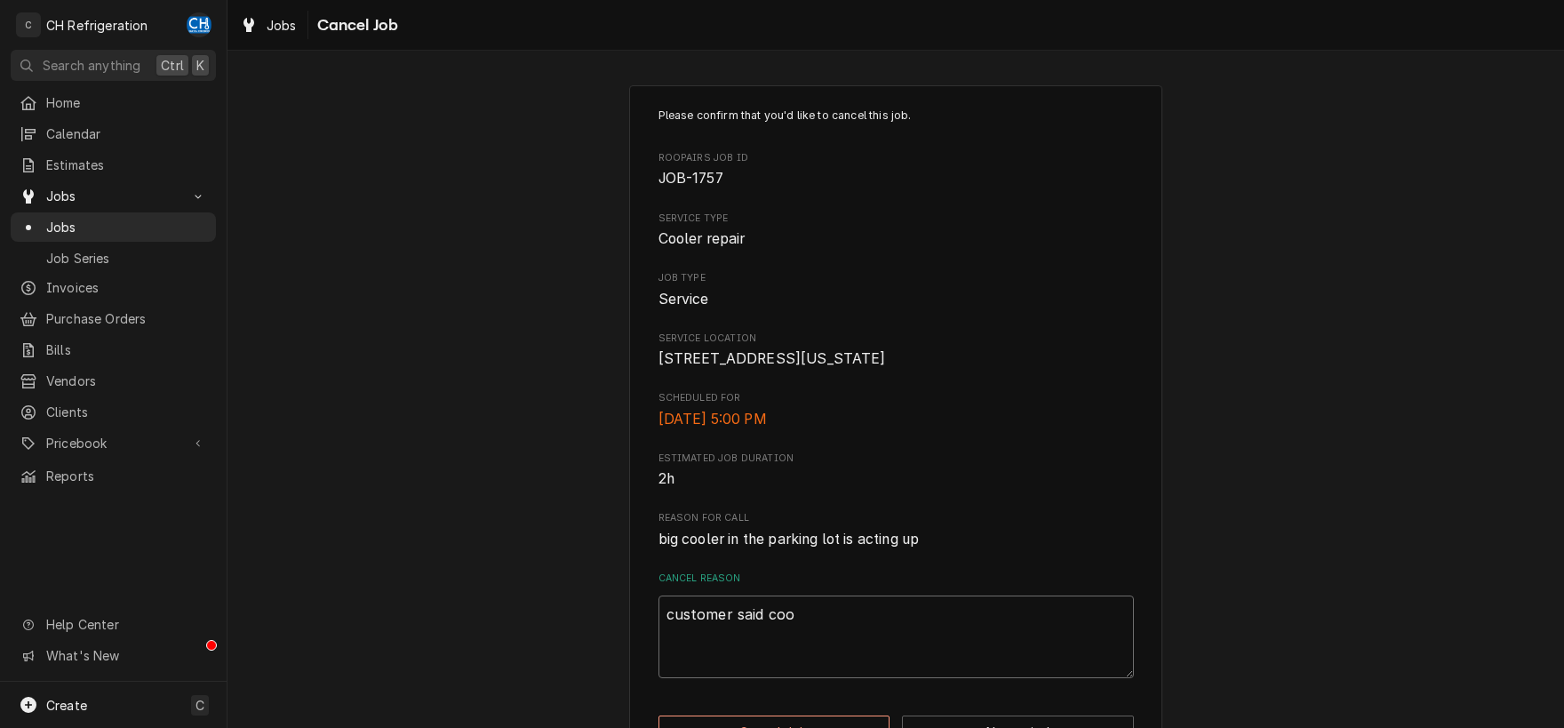
type textarea "x"
type textarea "customer said cool"
type textarea "x"
type textarea "customer said coole"
type textarea "x"
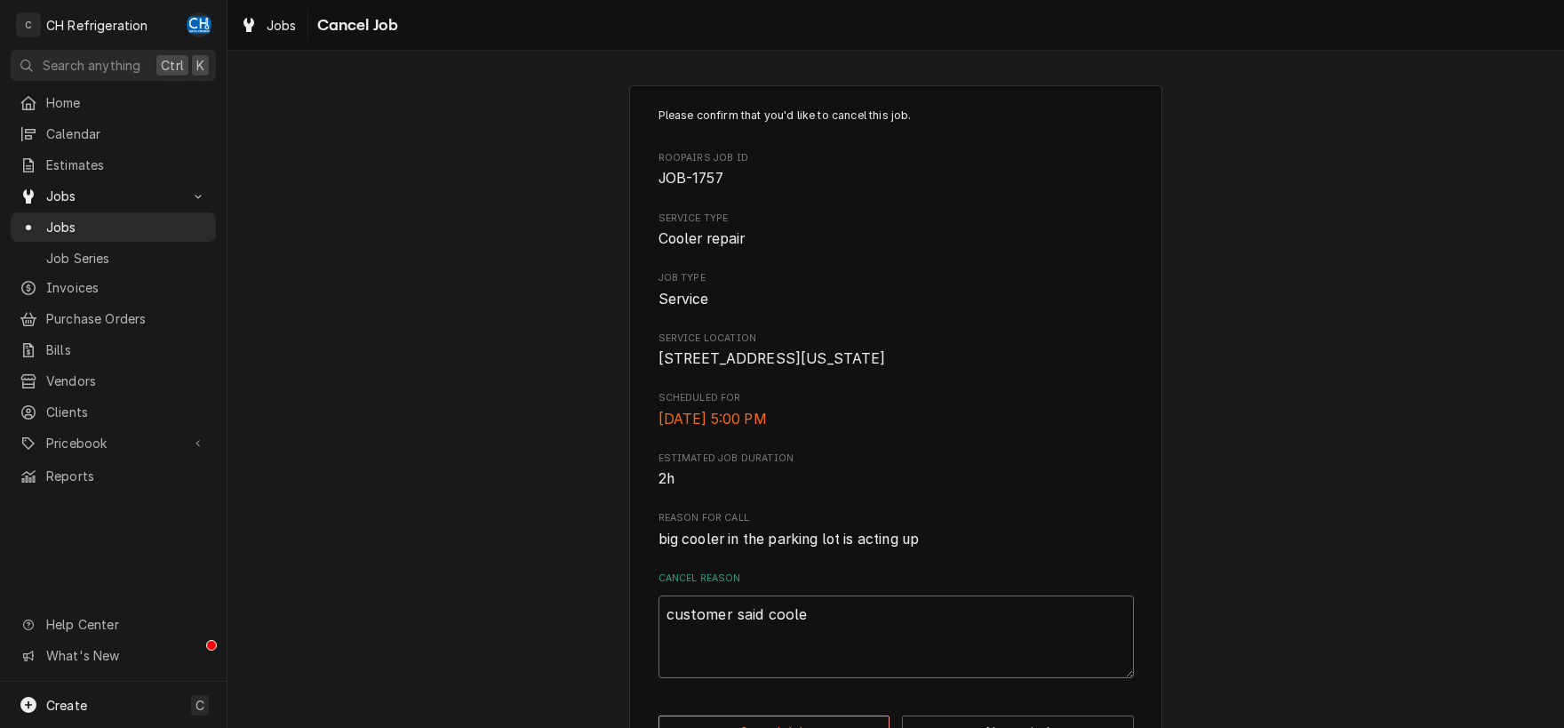
type textarea "customer said cooler"
type textarea "x"
type textarea "customer said cooler"
type textarea "x"
type textarea "customer said cooler i"
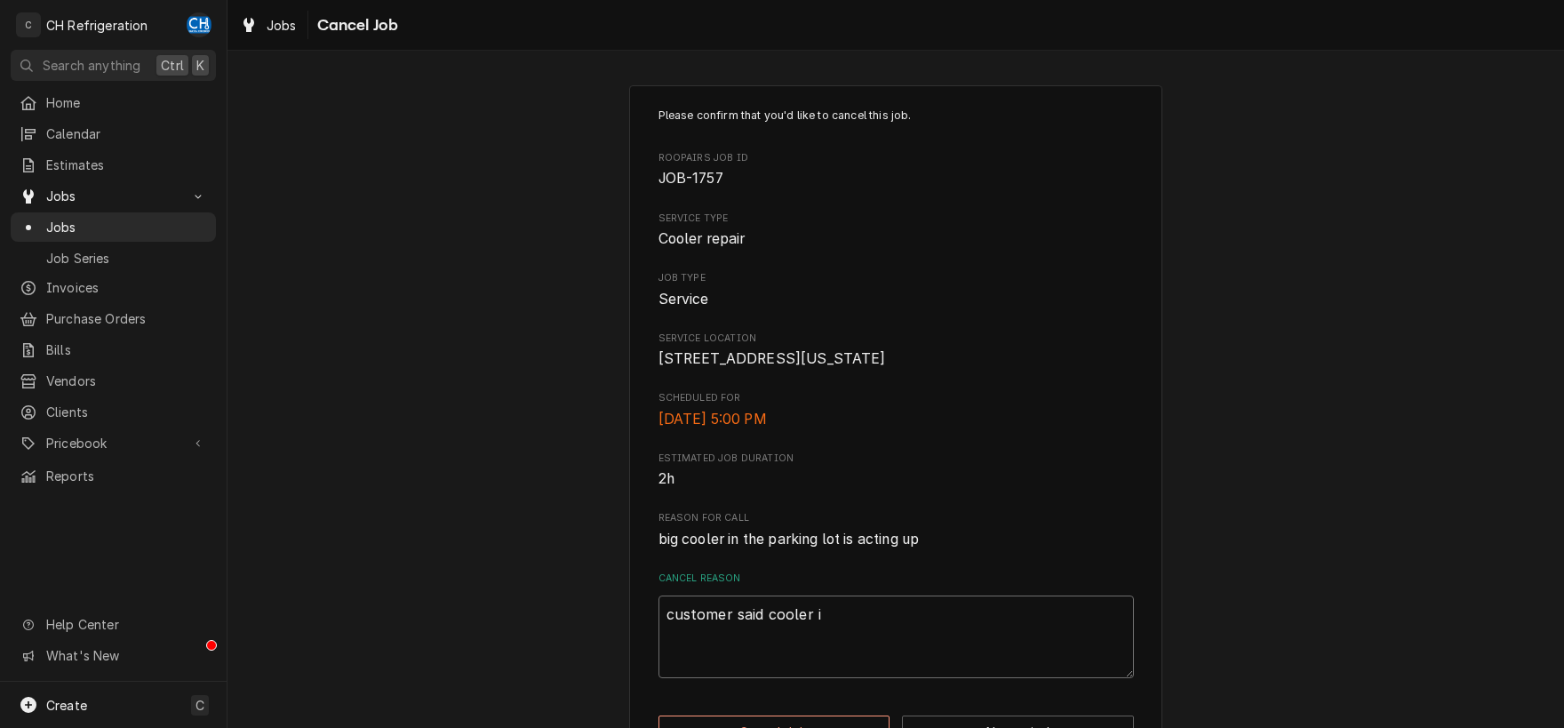
type textarea "x"
type textarea "customer said cooler is"
type textarea "x"
type textarea "customer said cooler is"
type textarea "x"
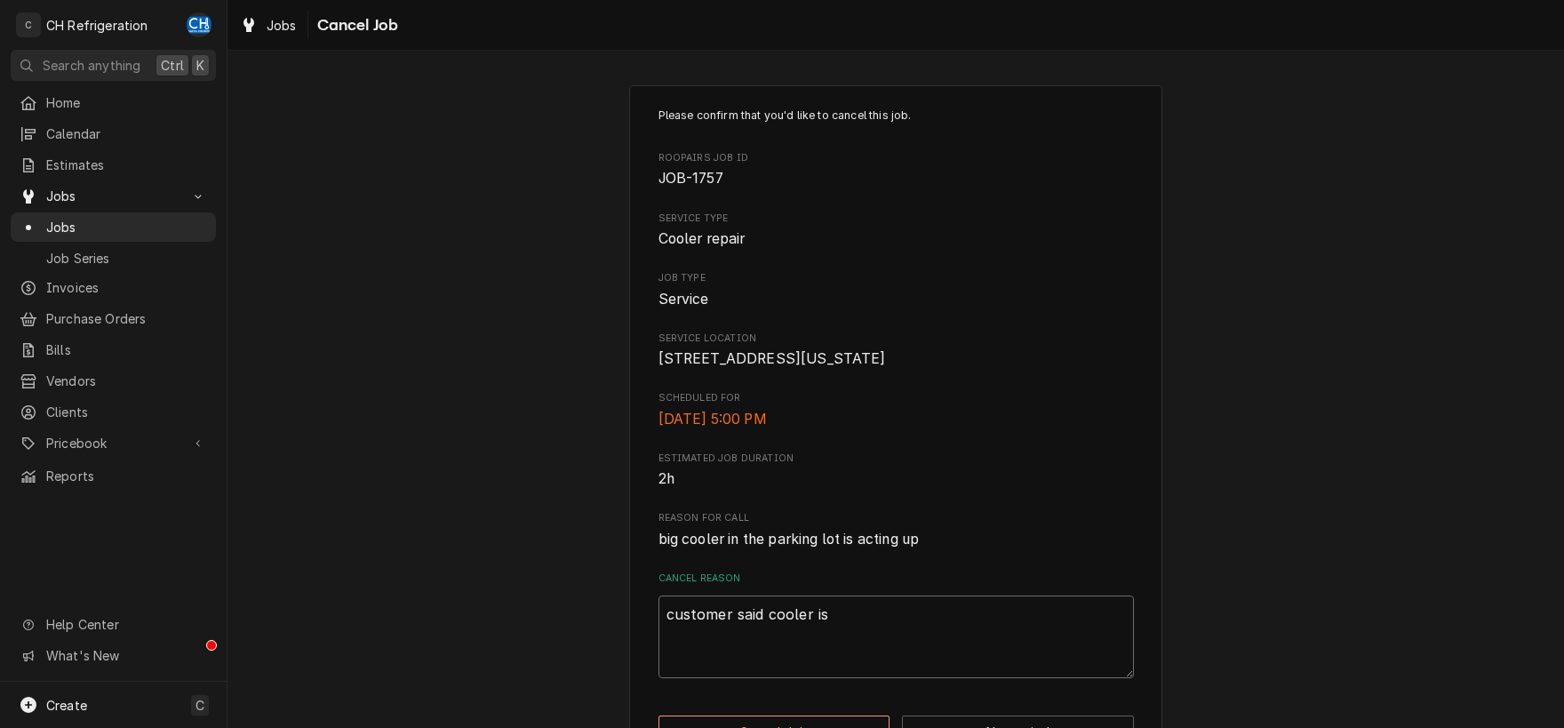
type textarea "customer said cooler is u"
type textarea "x"
type textarea "customer said cooler is un"
type textarea "x"
type textarea "customer said cooler is und"
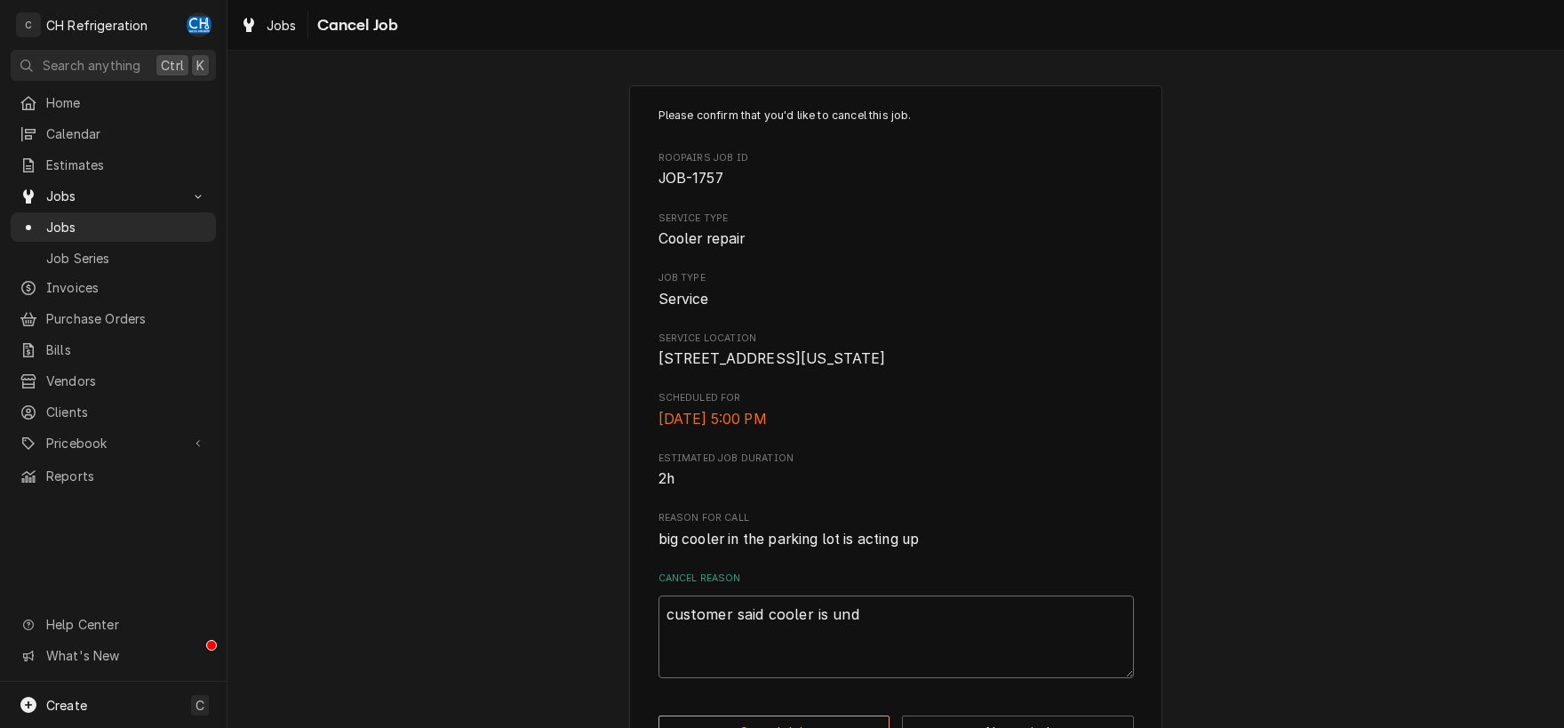
type textarea "x"
type textarea "customer said cooler is unde"
type textarea "x"
type textarea "customer said cooler is under"
type textarea "x"
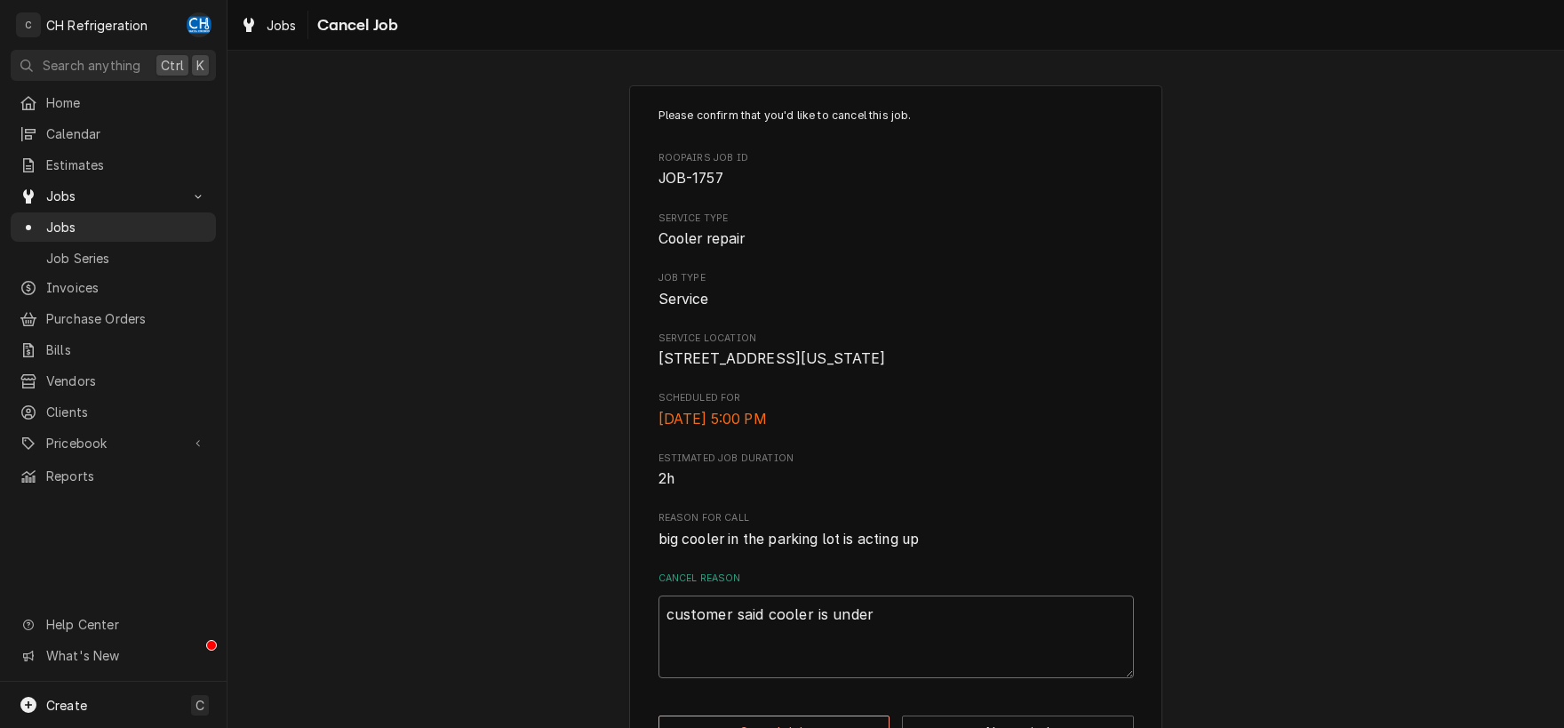
type textarea "customer said cooler is under"
type textarea "x"
type textarea "customer said cooler is under w"
type textarea "x"
type textarea "customer said cooler is under wa"
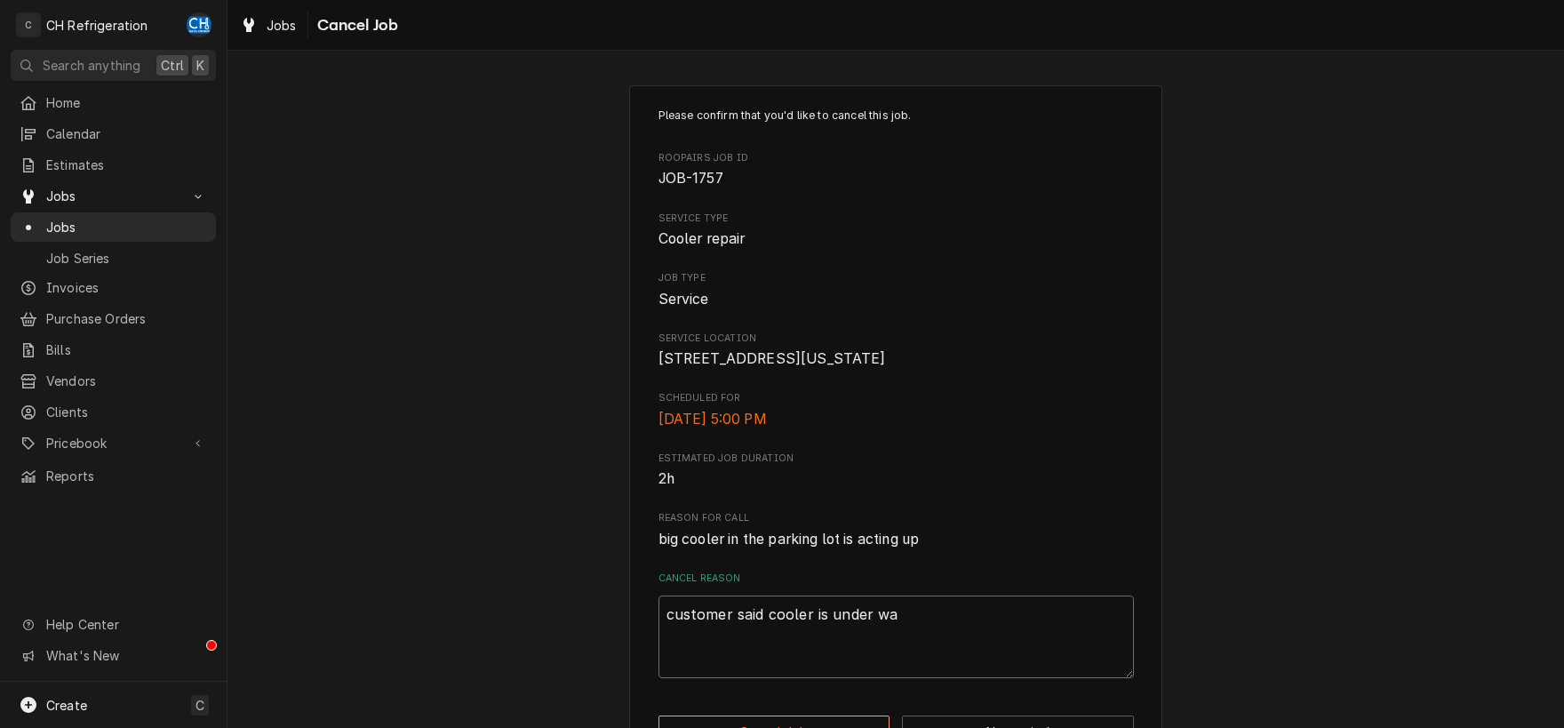
type textarea "x"
type textarea "customer said cooler is under war"
type textarea "x"
type textarea "customer said cooler is under warr"
type textarea "x"
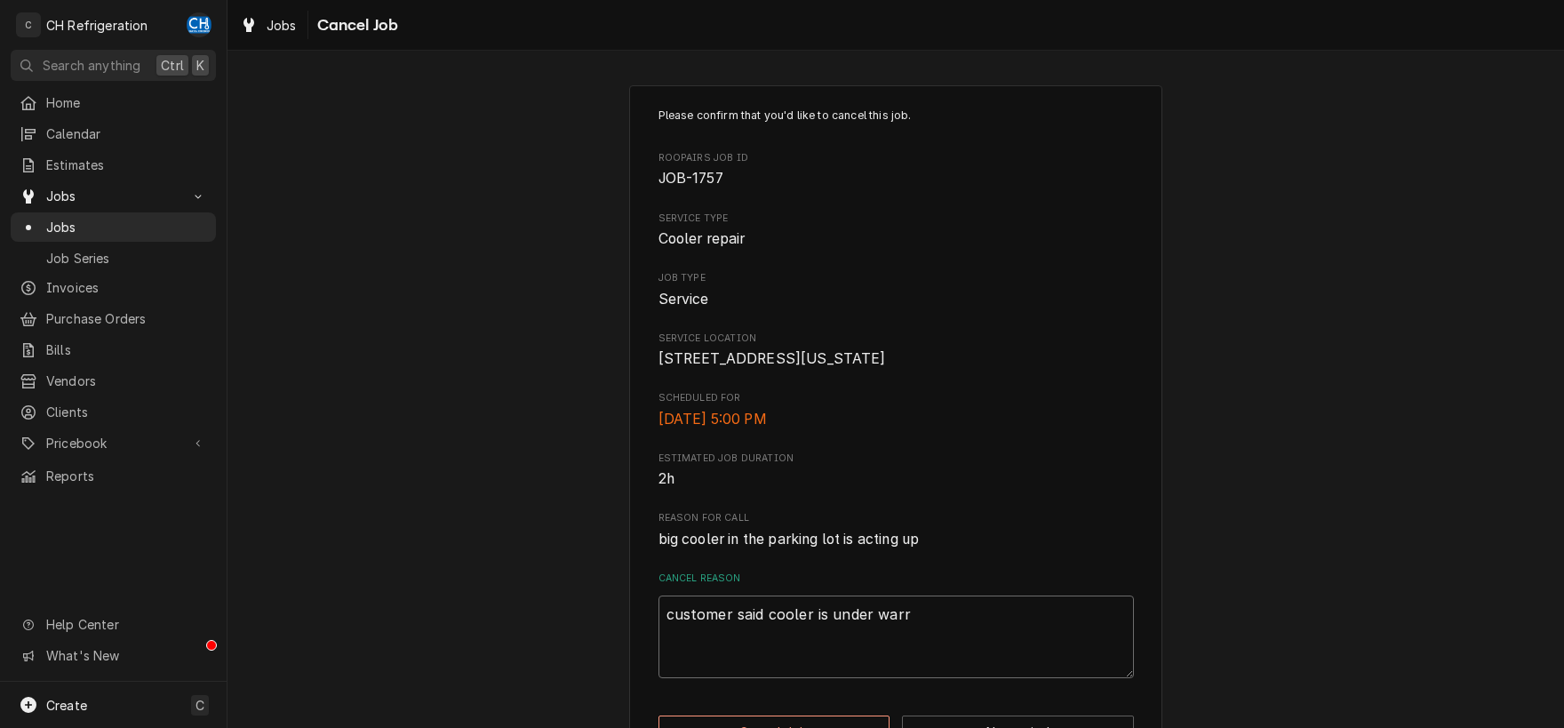
type textarea "customer said cooler is under warra"
type textarea "x"
type textarea "customer said cooler is under warran"
type textarea "x"
type textarea "customer said cooler is under warrant"
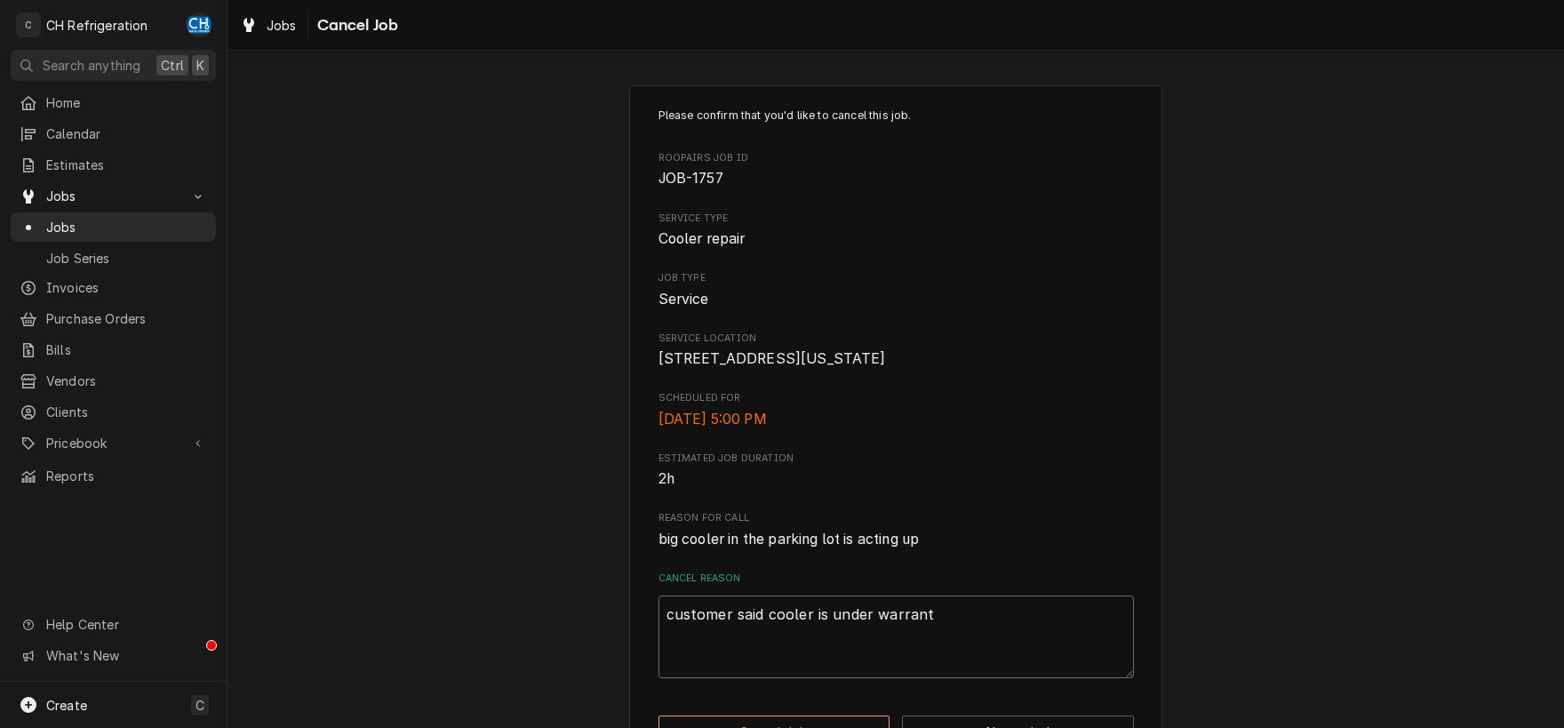
type textarea "x"
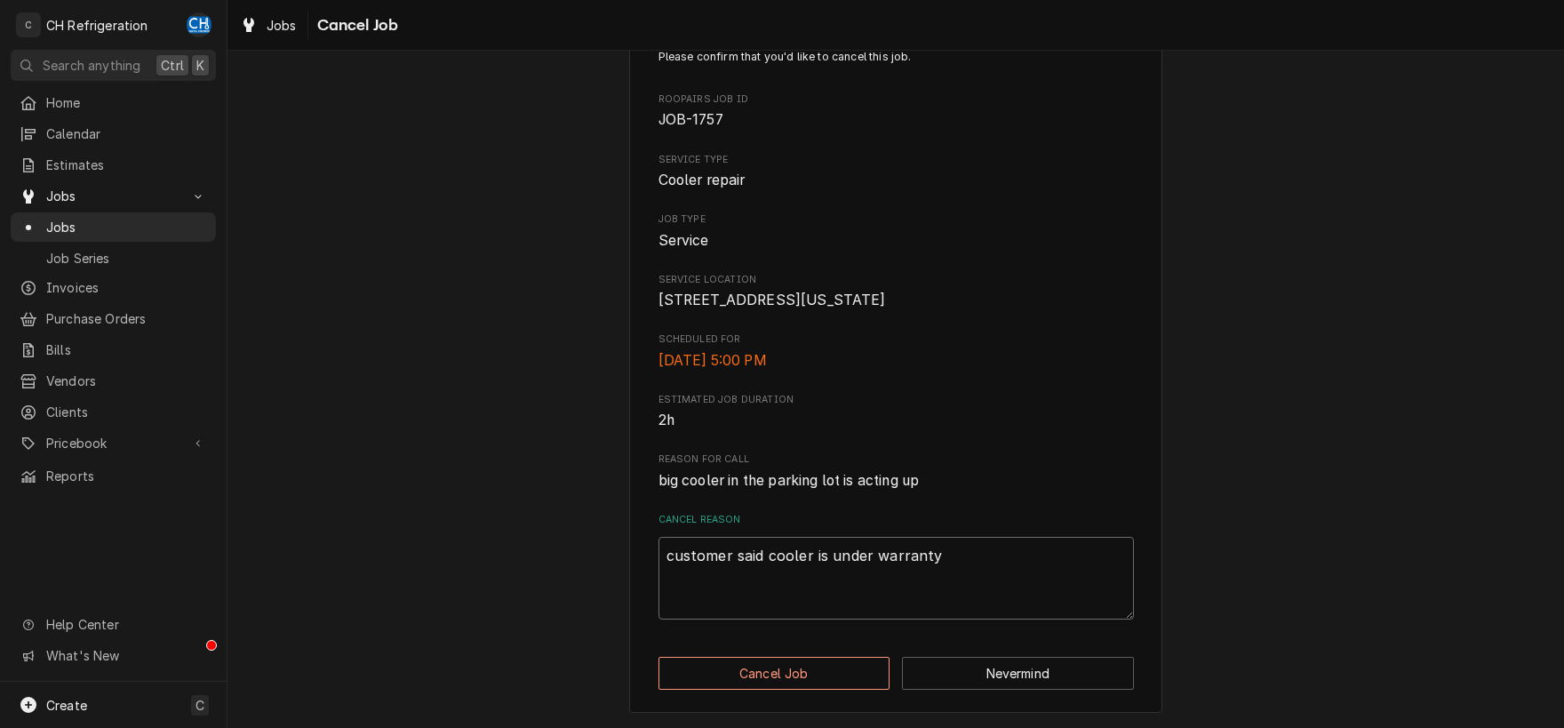
scroll to position [79, 0]
type textarea "customer said cooler is under warranty"
click at [752, 673] on button "Cancel Job" at bounding box center [774, 673] width 232 height 33
type textarea "x"
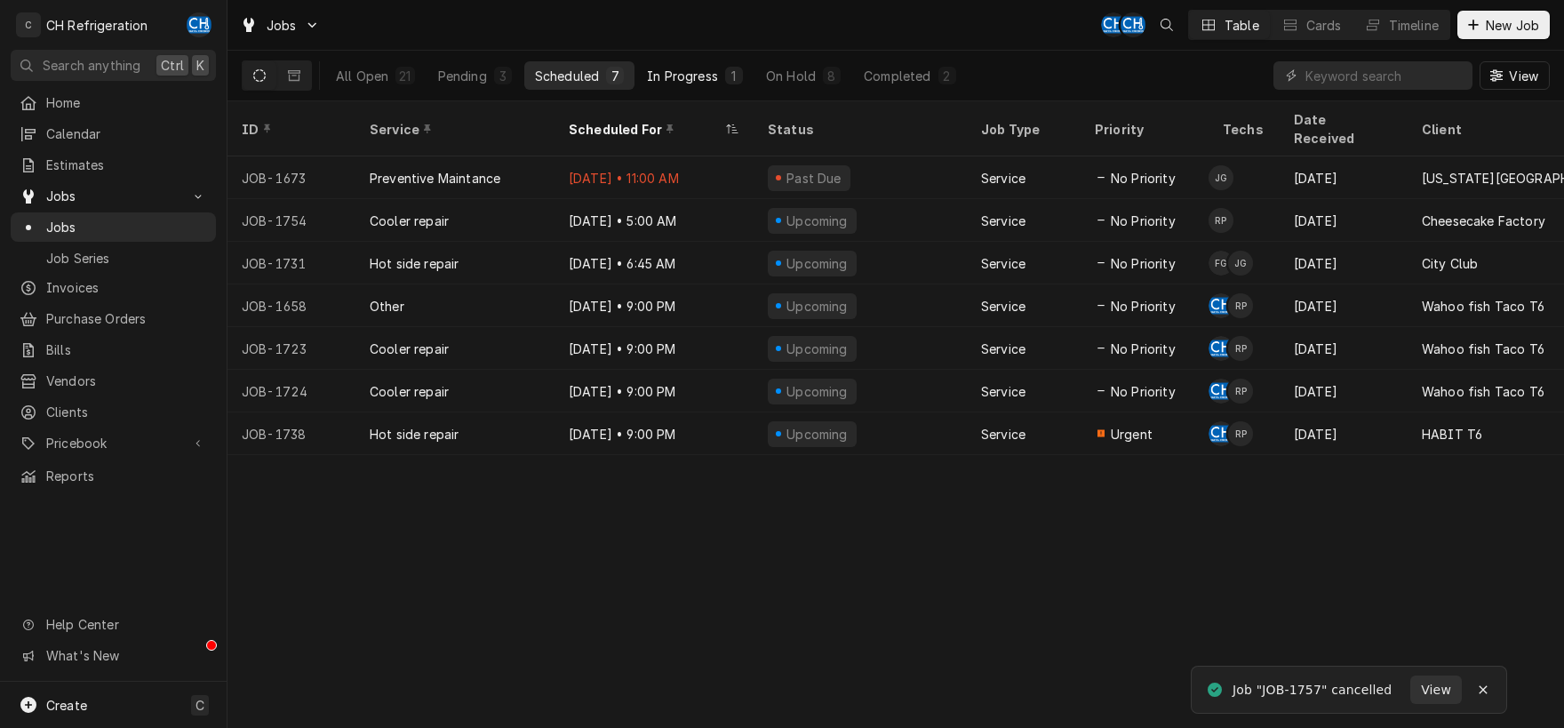
click at [675, 80] on div "In Progress" at bounding box center [682, 76] width 71 height 19
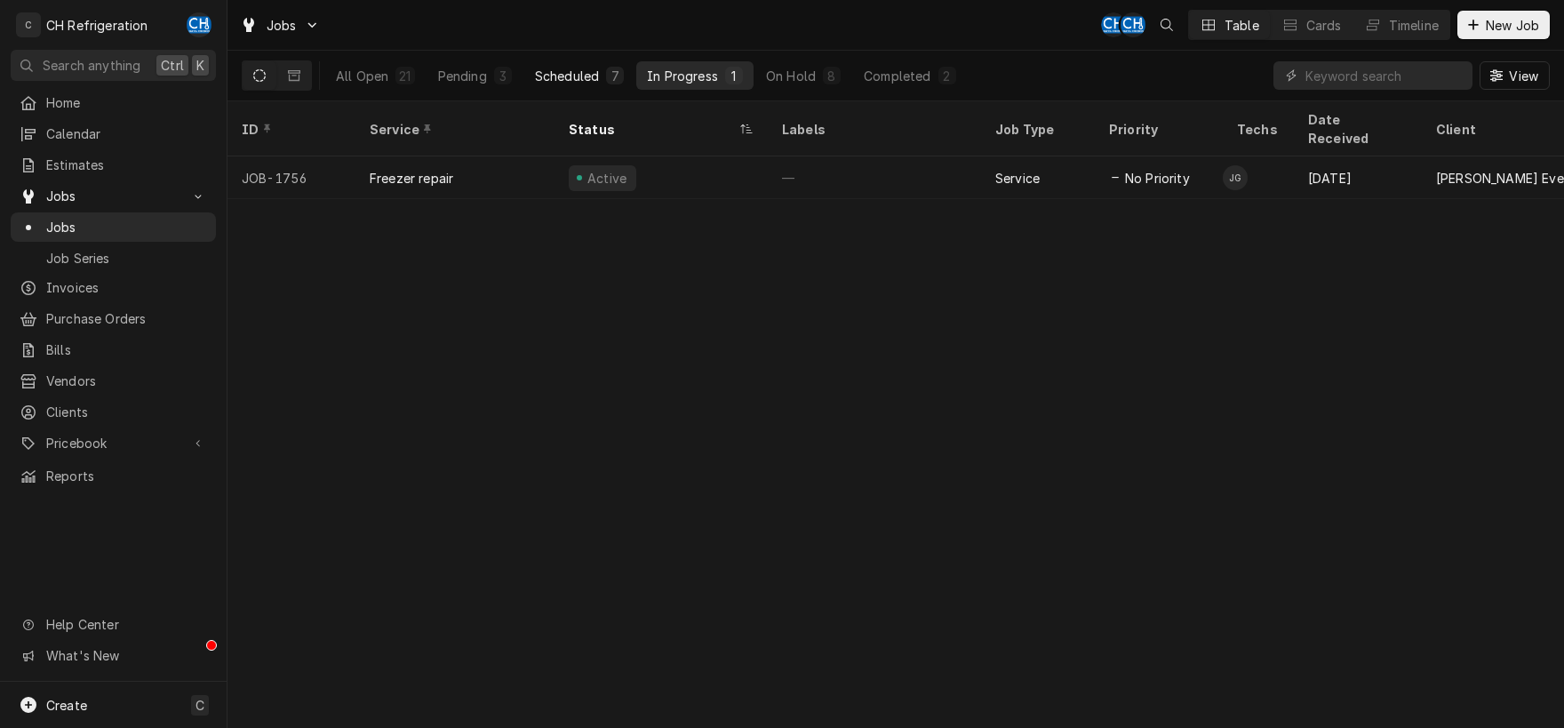
click at [564, 76] on div "Scheduled" at bounding box center [567, 76] width 64 height 19
